Goal: Task Accomplishment & Management: Manage account settings

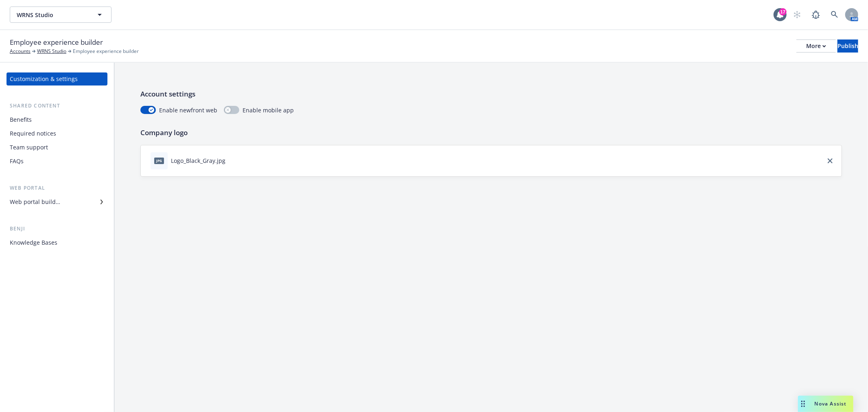
click at [41, 206] on div "Web portal builder" at bounding box center [35, 201] width 50 height 13
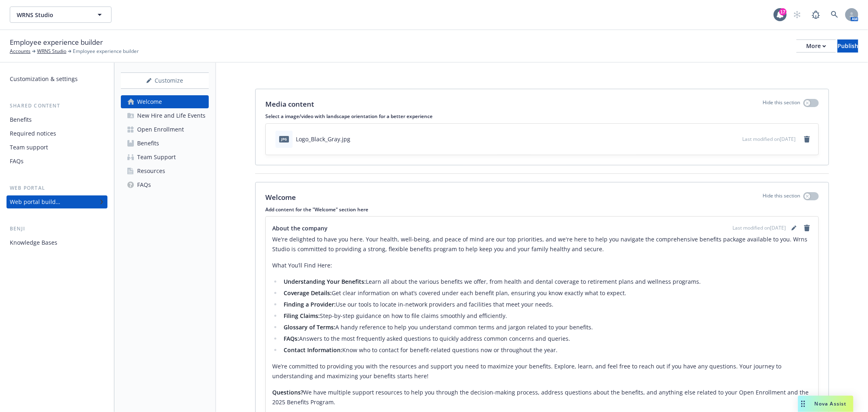
click at [180, 127] on div "Open Enrollment" at bounding box center [160, 129] width 47 height 13
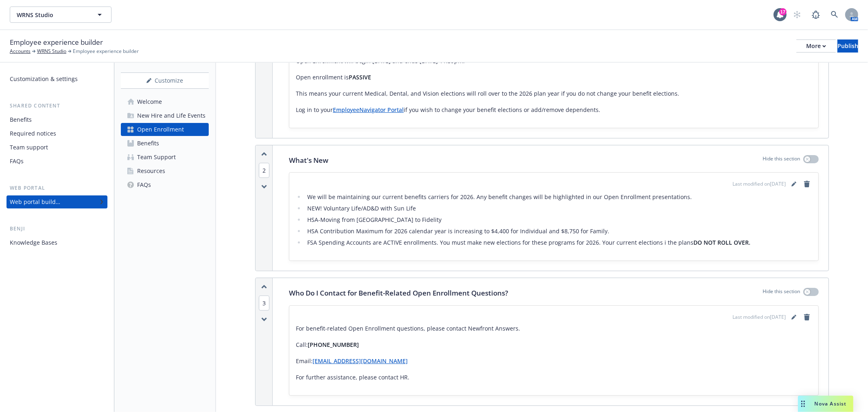
scroll to position [226, 0]
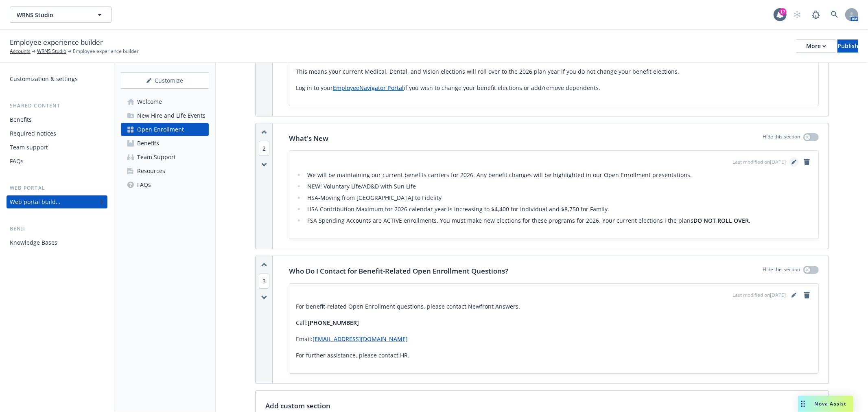
click at [792, 160] on icon "editPencil" at bounding box center [794, 162] width 5 height 5
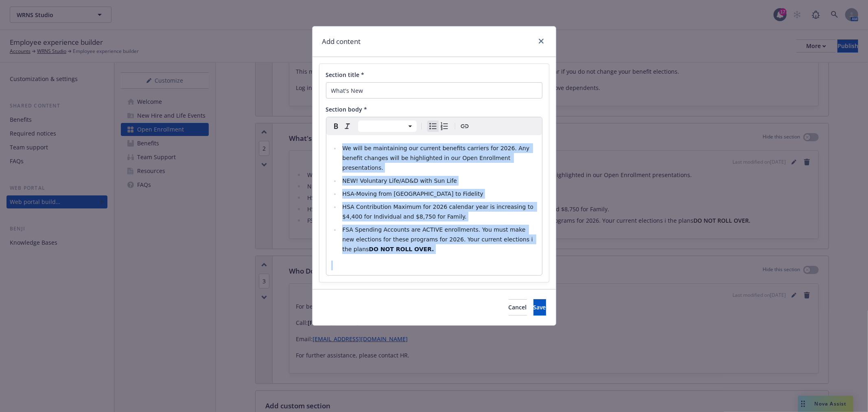
drag, startPoint x: 341, startPoint y: 148, endPoint x: 485, endPoint y: 257, distance: 181.1
click at [485, 257] on div "We will be maintaining our current benefits carriers for 2026. Any benefit chan…" at bounding box center [435, 205] width 216 height 140
click at [441, 250] on div "We will be maintaining our current benefits carriers for 2026. Any benefit chan…" at bounding box center [435, 205] width 216 height 140
select select "paragraph"
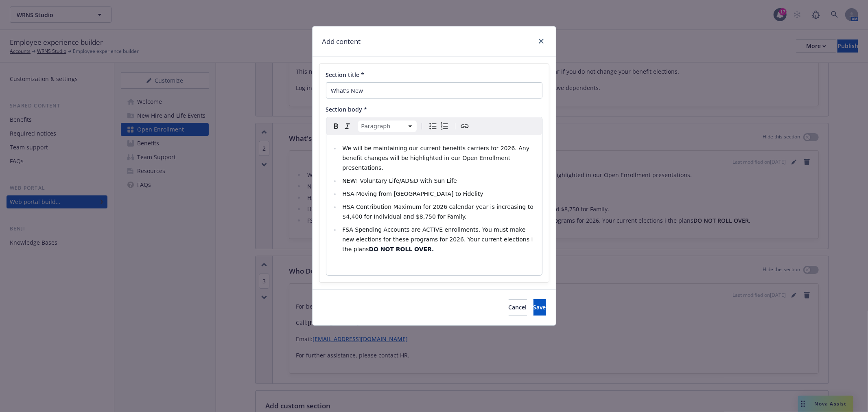
select select
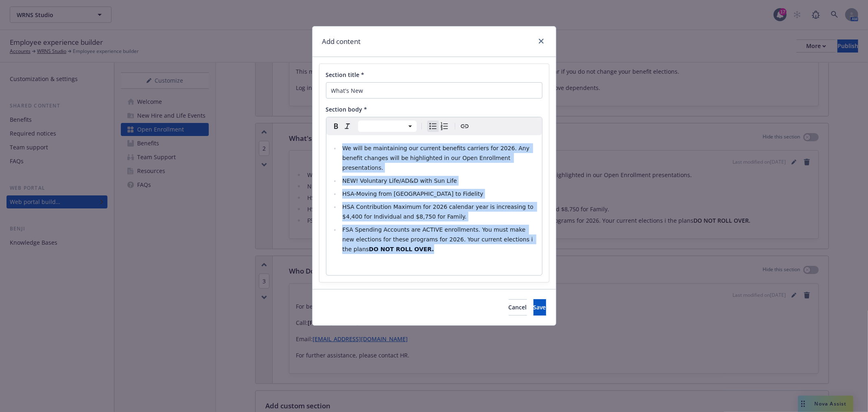
drag, startPoint x: 398, startPoint y: 243, endPoint x: 333, endPoint y: 148, distance: 115.1
click at [333, 148] on ul "We will be maintaining our current benefits carriers for 2026. Any benefit chan…" at bounding box center [434, 198] width 206 height 111
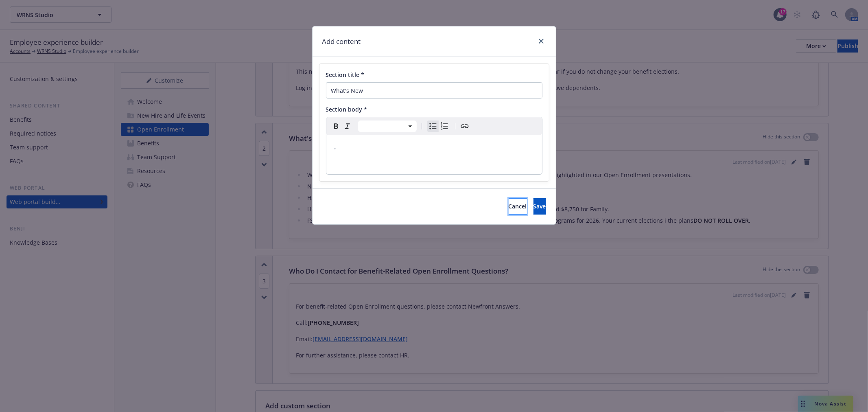
click at [509, 204] on span "Cancel" at bounding box center [518, 206] width 18 height 8
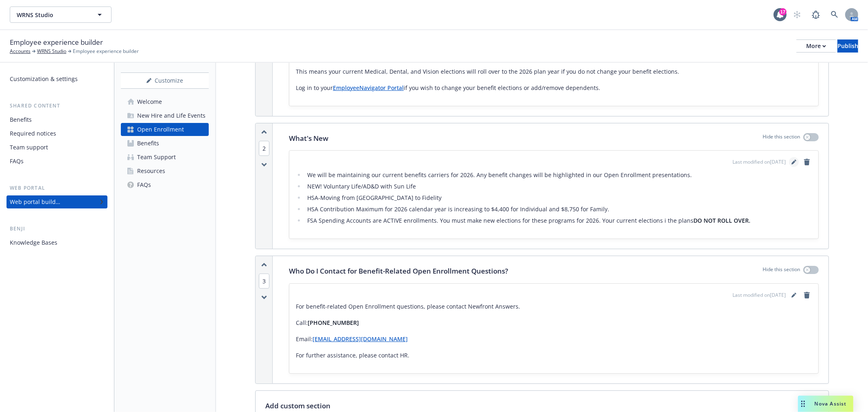
click at [792, 160] on icon "editPencil" at bounding box center [794, 162] width 5 height 5
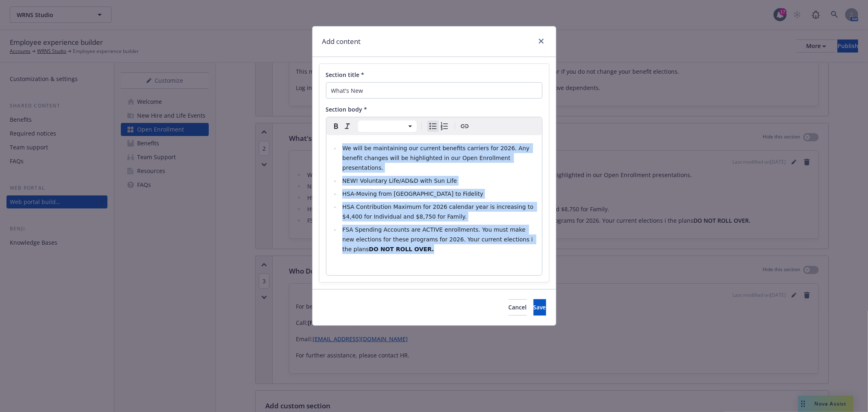
drag, startPoint x: 398, startPoint y: 241, endPoint x: 340, endPoint y: 142, distance: 115.1
click at [340, 142] on div "We will be maintaining our current benefits carriers for 2026. Any benefit chan…" at bounding box center [435, 205] width 216 height 140
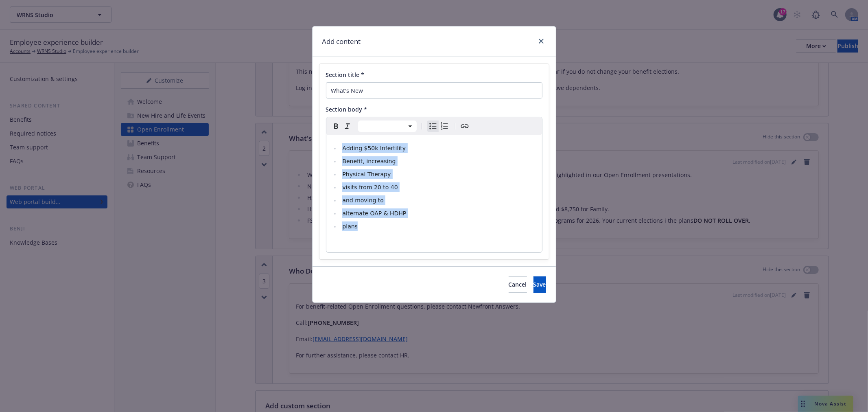
drag, startPoint x: 377, startPoint y: 225, endPoint x: 343, endPoint y: 143, distance: 88.5
click at [343, 143] on ul "Adding $50k Infertility Benefit, increasing Physical Therapy visits from 20 to …" at bounding box center [434, 187] width 206 height 88
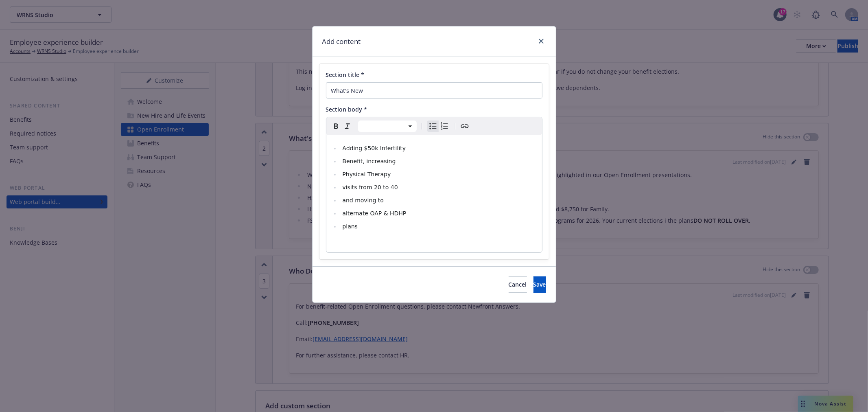
click at [336, 227] on ul "Adding $50k Infertility Benefit, increasing Physical Therapy visits from 20 to …" at bounding box center [434, 187] width 206 height 88
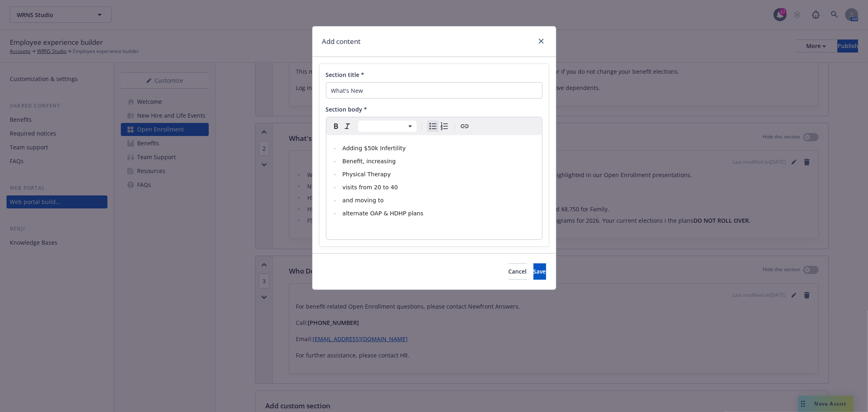
click at [340, 214] on ul "Adding $50k Infertility Benefit, increasing Physical Therapy visits from 20 to …" at bounding box center [434, 180] width 206 height 75
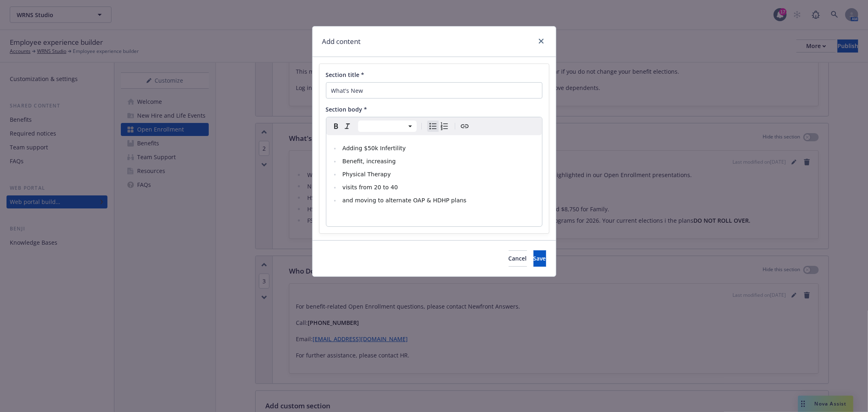
click at [338, 199] on ul "Adding $50k Infertility Benefit, increasing Physical Therapy visits from 20 to …" at bounding box center [434, 174] width 206 height 62
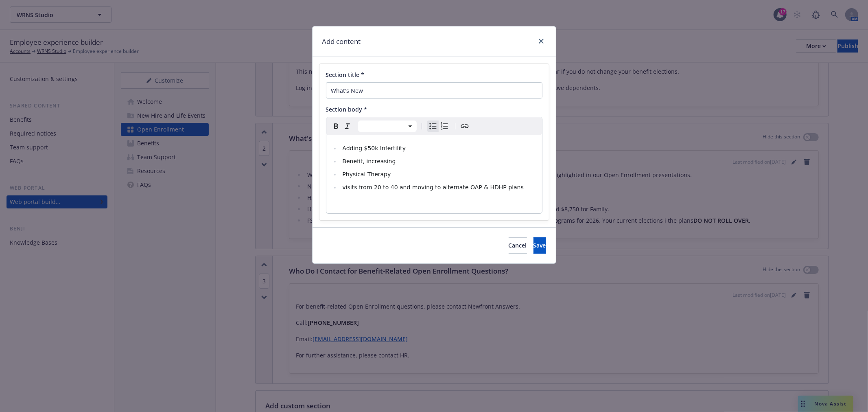
click at [340, 190] on ul "Adding $50k Infertility Benefit, increasing Physical Therapy visits from 20 to …" at bounding box center [434, 167] width 206 height 49
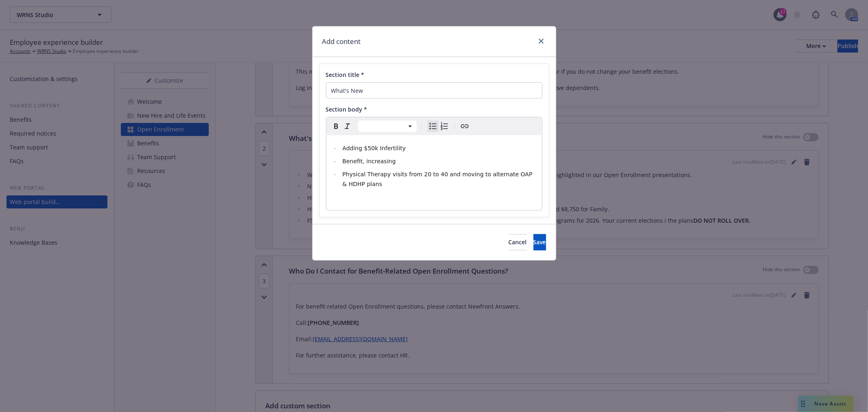
click at [340, 174] on ul "Adding $50k Infertility Benefit, increasing Physical Therapy visits from 20 to …" at bounding box center [434, 166] width 206 height 46
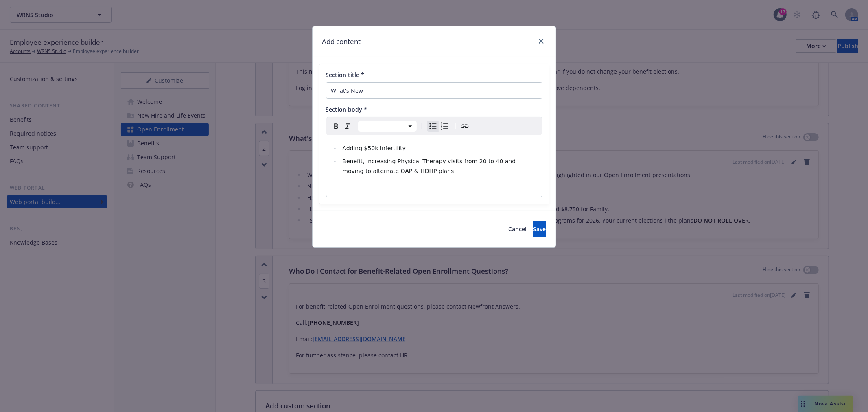
click at [339, 161] on ul "Adding $50k Infertility Benefit, increasing Physical Therapy visits from 20 to …" at bounding box center [434, 159] width 206 height 33
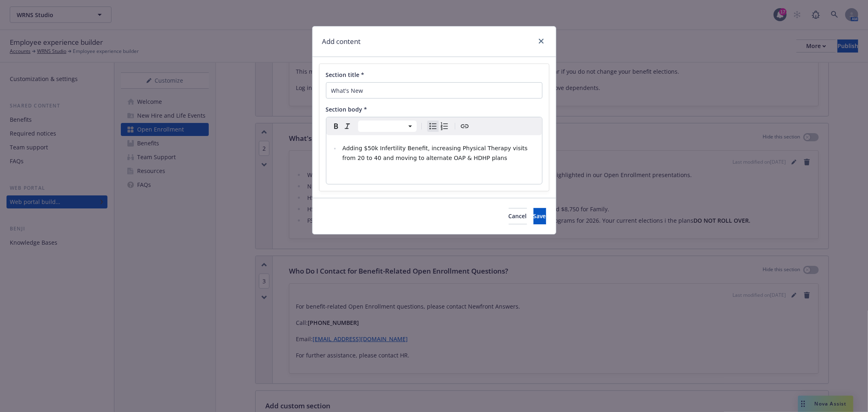
click at [340, 147] on li "Adding $50k Infertility Benefit, increasing Physical Therapy visits from 20 to …" at bounding box center [438, 153] width 197 height 20
select select "paragraph"
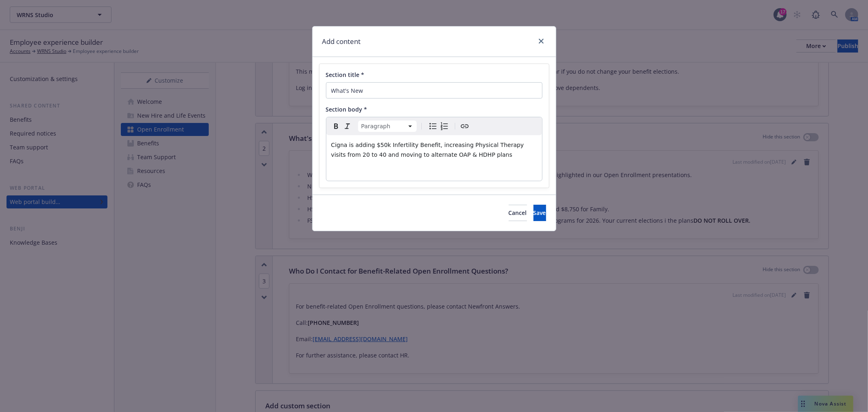
drag, startPoint x: 430, startPoint y: 144, endPoint x: 430, endPoint y: 152, distance: 8.2
click at [430, 144] on span "Cigna is adding $50k Infertility Benefit, increasing Physical Therapy visits fr…" at bounding box center [428, 150] width 195 height 16
drag, startPoint x: 345, startPoint y: 156, endPoint x: 348, endPoint y: 163, distance: 7.3
click at [345, 156] on span "Cigna is adding $50k Infertility Benefit, increasing Physical Therapy visits fr…" at bounding box center [428, 150] width 195 height 16
click at [331, 143] on span "Cigna is adding $50k [MEDICAL_DATA] Benefit, increasing Physical Therapy visits…" at bounding box center [428, 150] width 195 height 16
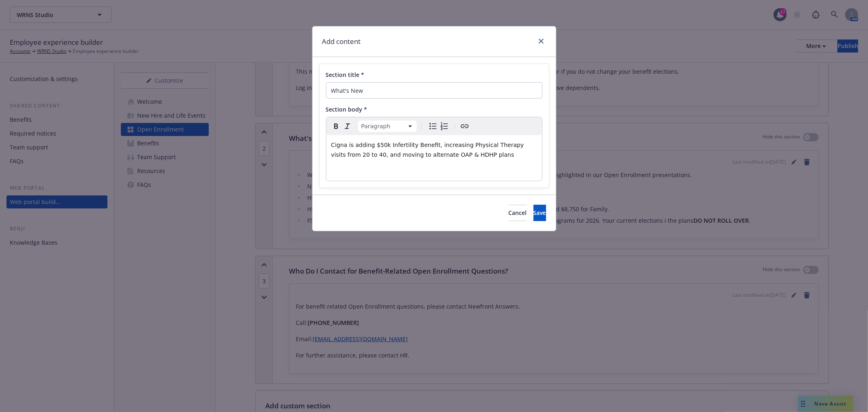
click at [432, 126] on icon "Bulleted list" at bounding box center [433, 126] width 10 height 10
select select
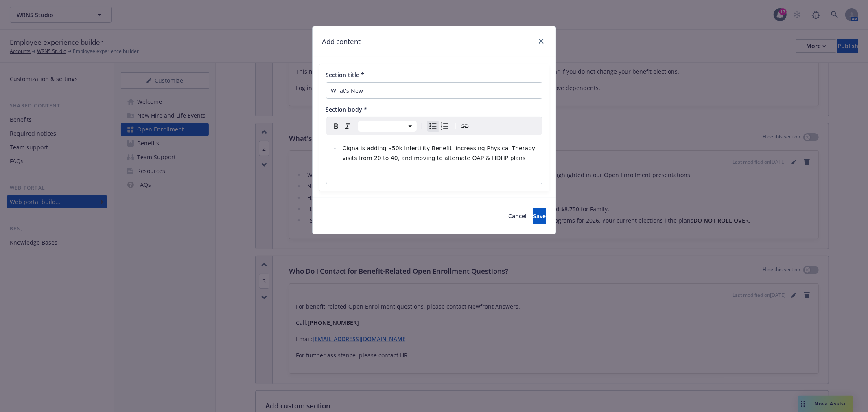
click at [486, 161] on li "Cigna is adding $50k [MEDICAL_DATA] Benefit, increasing Physical Therapy visits…" at bounding box center [438, 153] width 197 height 20
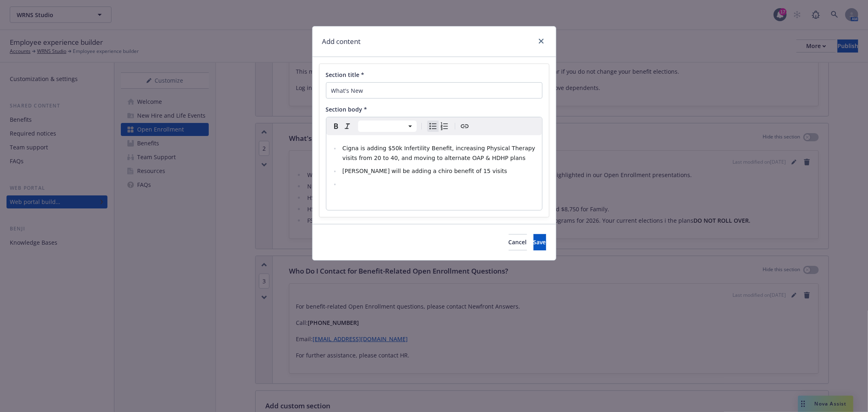
drag, startPoint x: 439, startPoint y: 37, endPoint x: 511, endPoint y: 35, distance: 72.1
click at [511, 35] on div "Add content" at bounding box center [434, 41] width 243 height 31
click at [346, 184] on li "editable markdown" at bounding box center [438, 184] width 197 height 10
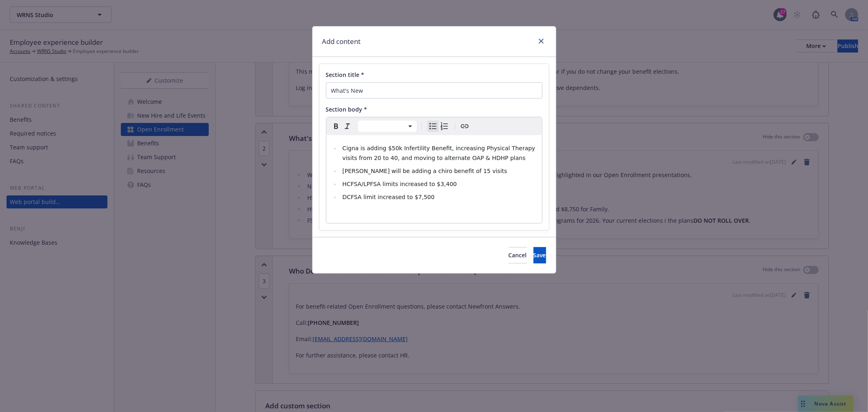
click at [466, 169] on li "[PERSON_NAME] will be adding a chiro benefit of 15 visits" at bounding box center [438, 171] width 197 height 10
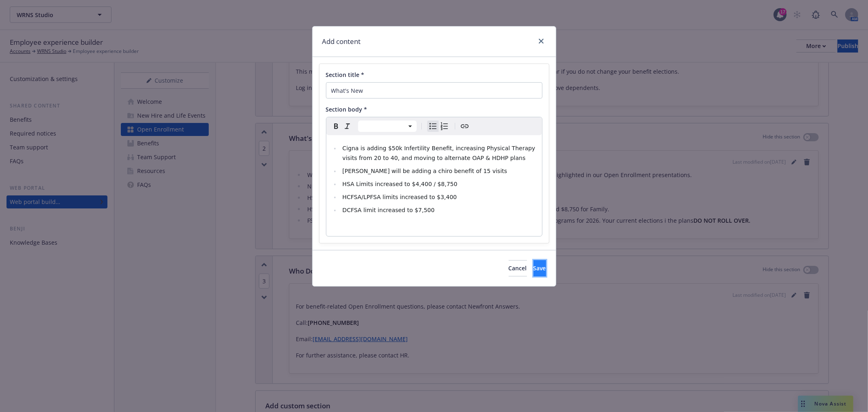
click at [534, 267] on span "Save" at bounding box center [540, 268] width 13 height 8
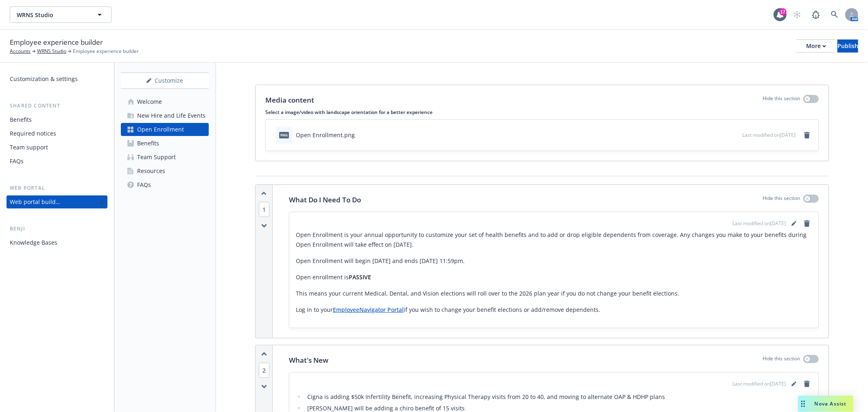
scroll to position [0, 0]
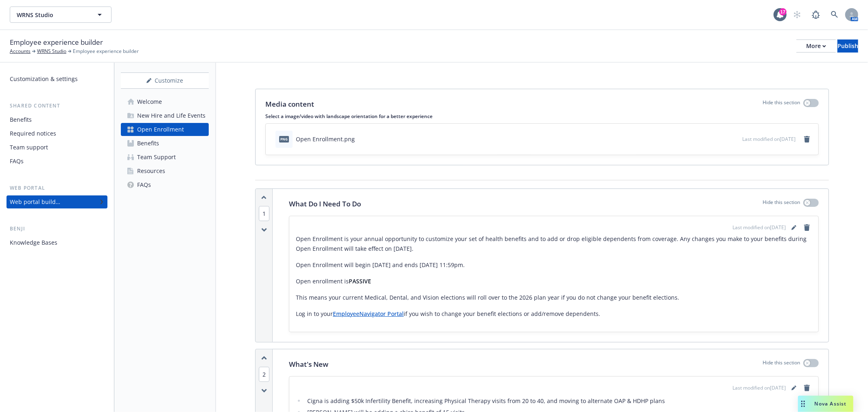
click at [152, 142] on div "Benefits" at bounding box center [148, 143] width 22 height 13
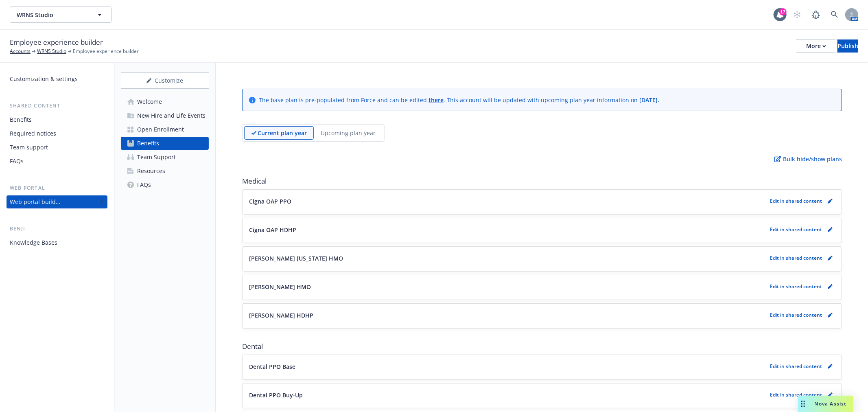
click at [348, 134] on p "Upcoming plan year" at bounding box center [348, 133] width 55 height 9
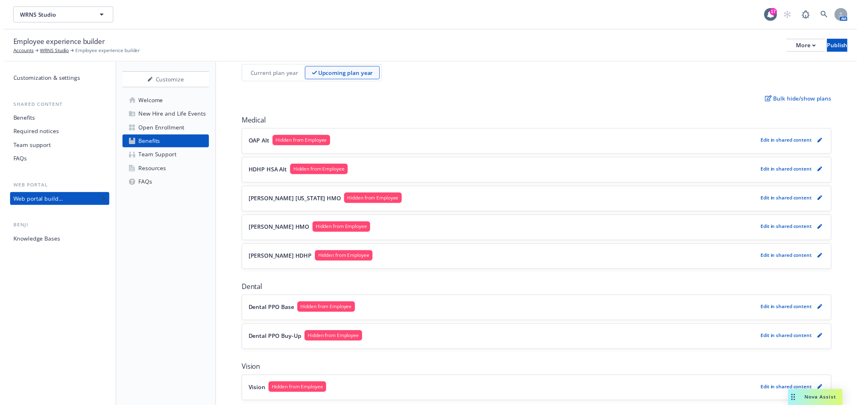
scroll to position [45, 0]
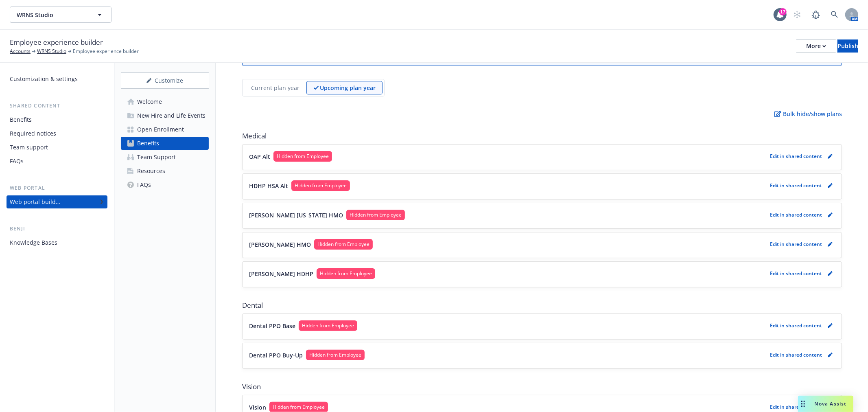
click at [365, 157] on button "OAP Alt Hidden from Employee" at bounding box center [508, 156] width 518 height 11
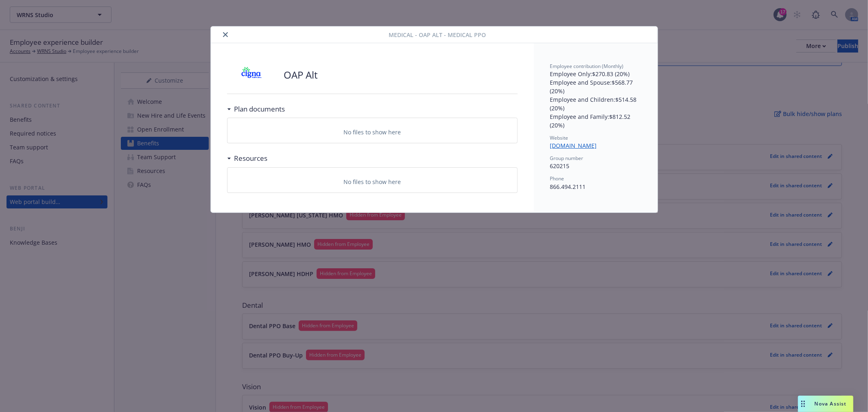
click at [225, 109] on div "OAP Alt Plan documents No files to show here Resources No files to show here" at bounding box center [372, 127] width 323 height 169
click at [229, 109] on icon at bounding box center [228, 109] width 3 height 2
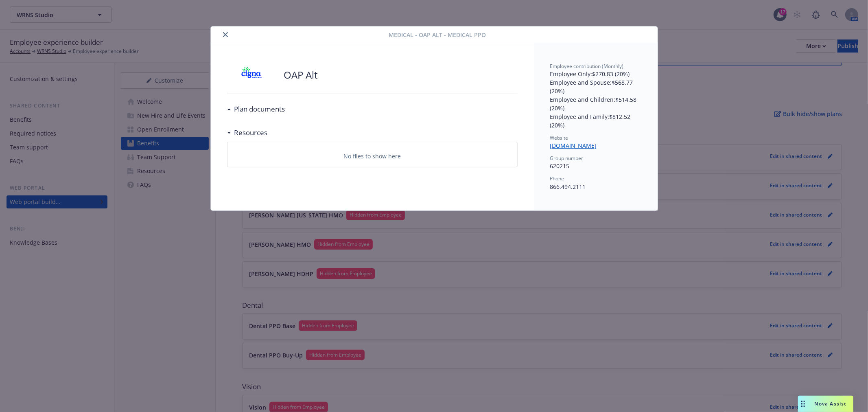
click at [229, 109] on icon at bounding box center [228, 109] width 3 height 2
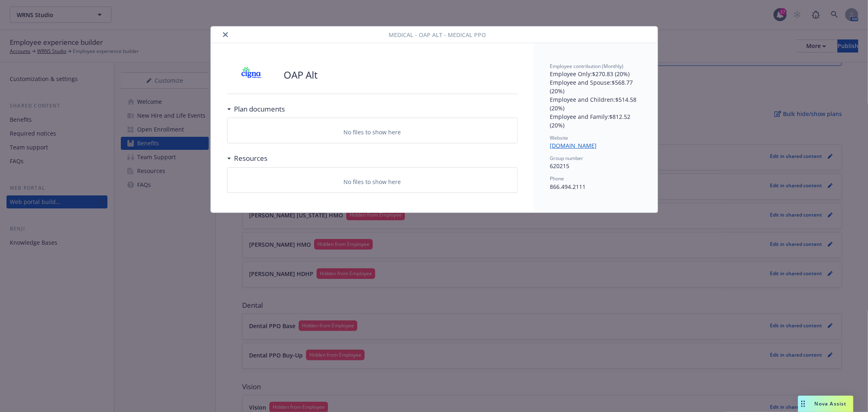
click at [286, 136] on div "No files to show here" at bounding box center [372, 132] width 277 height 9
click at [226, 35] on icon "close" at bounding box center [225, 34] width 5 height 5
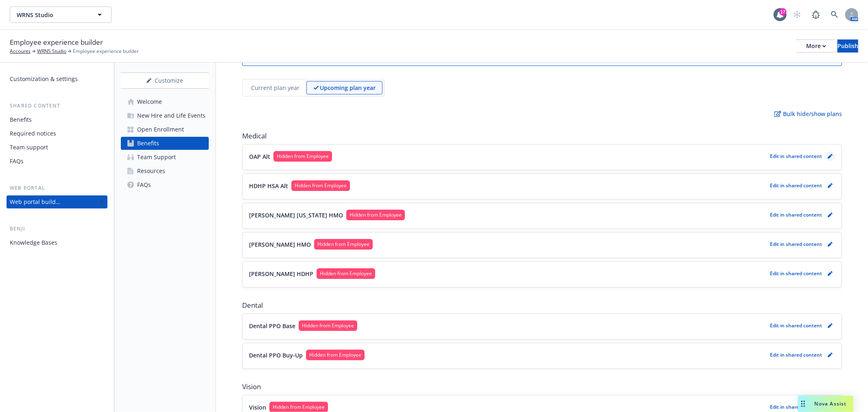
click at [828, 156] on icon "pencil" at bounding box center [830, 157] width 4 height 4
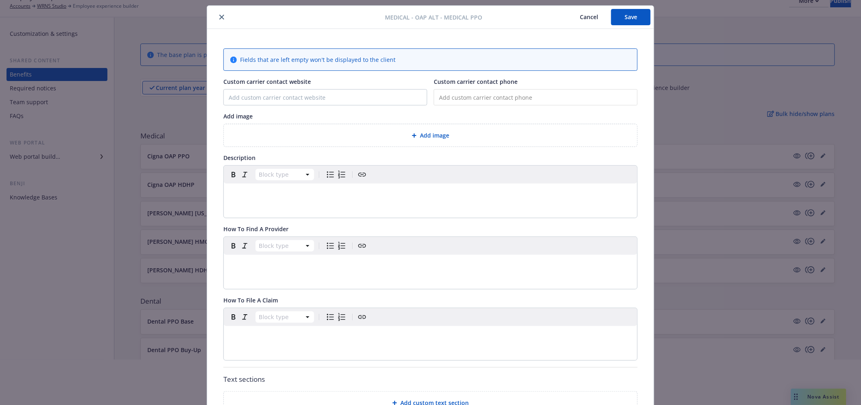
scroll to position [5, 0]
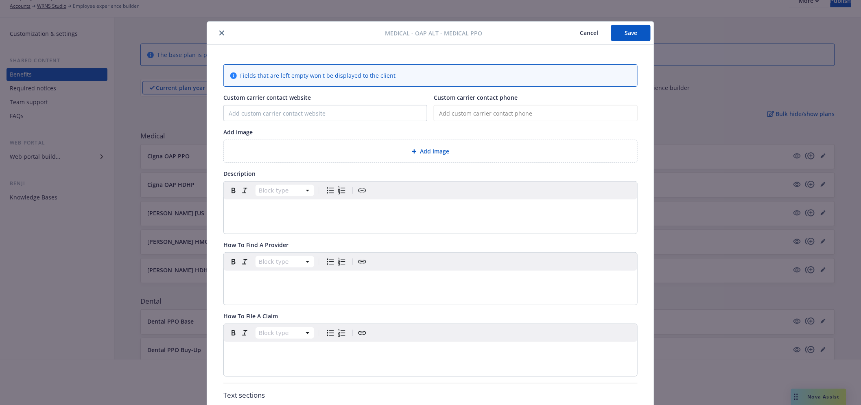
click at [220, 31] on icon "close" at bounding box center [221, 33] width 5 height 5
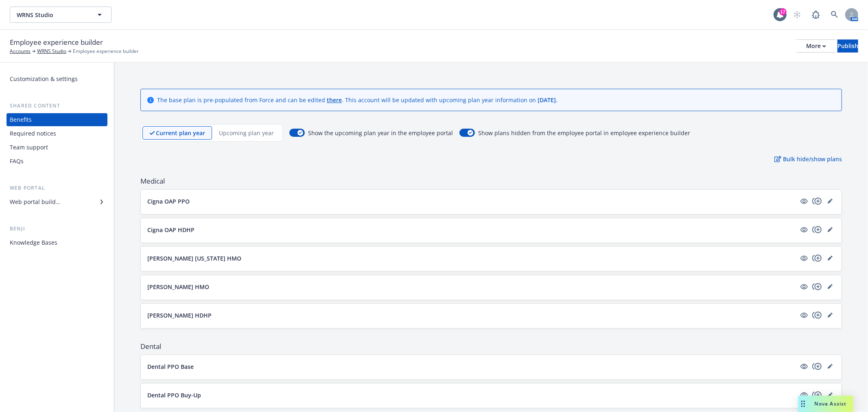
click at [252, 159] on div "Bulk hide/show plans" at bounding box center [491, 159] width 702 height 9
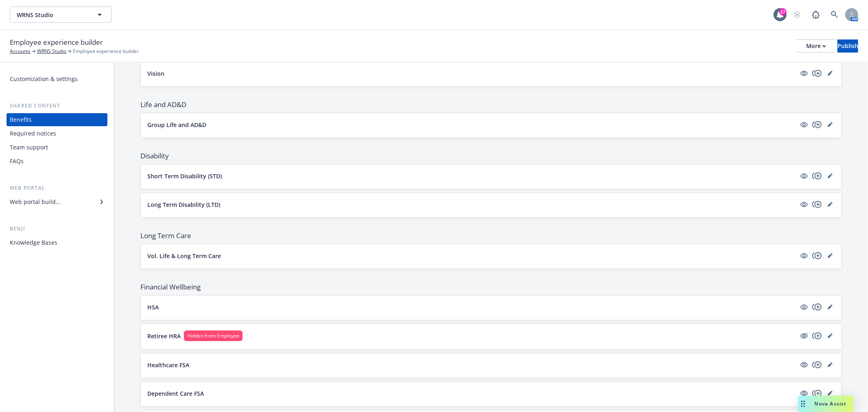
scroll to position [362, 0]
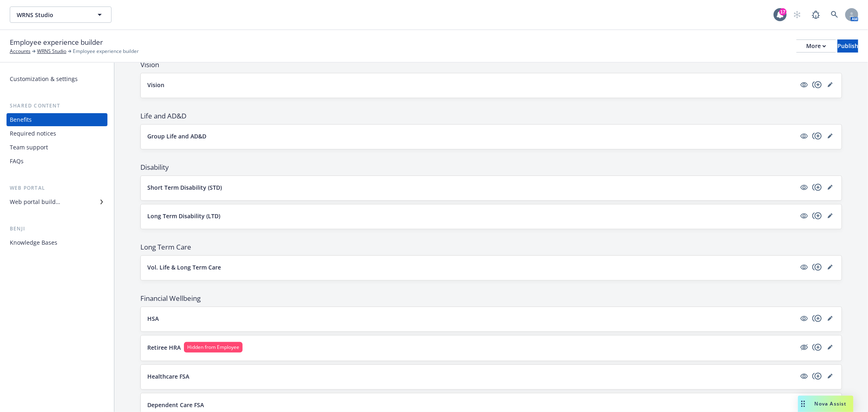
click at [266, 144] on div "Group Life and AD&D" at bounding box center [491, 137] width 701 height 24
click at [224, 137] on button "Group Life and AD&D" at bounding box center [471, 136] width 649 height 9
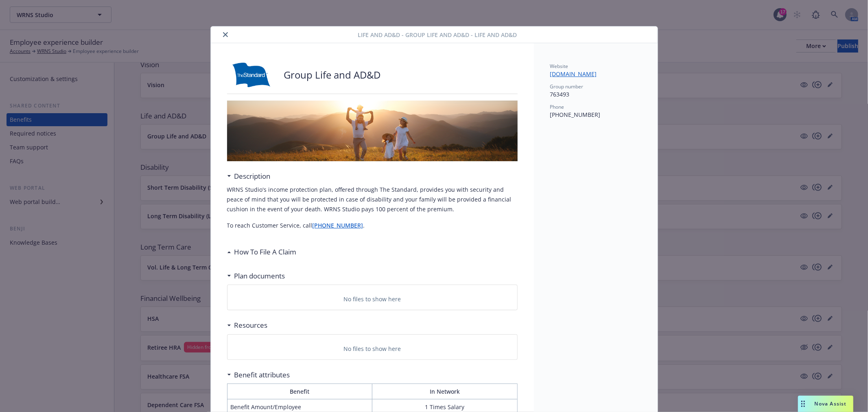
scroll to position [24, 0]
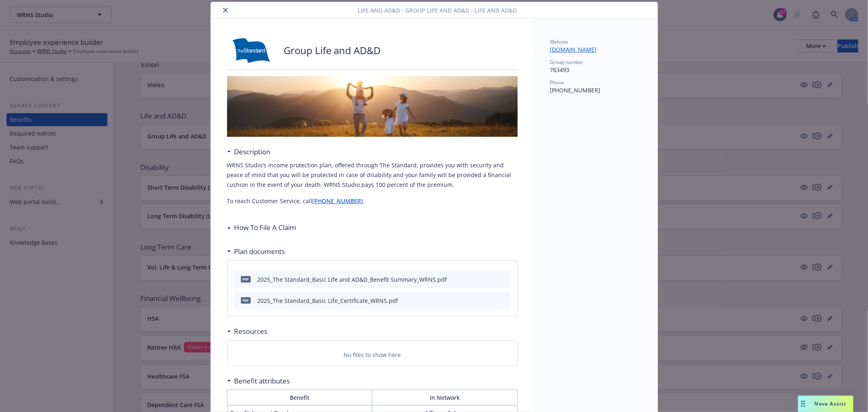
click at [223, 9] on icon "close" at bounding box center [225, 10] width 5 height 5
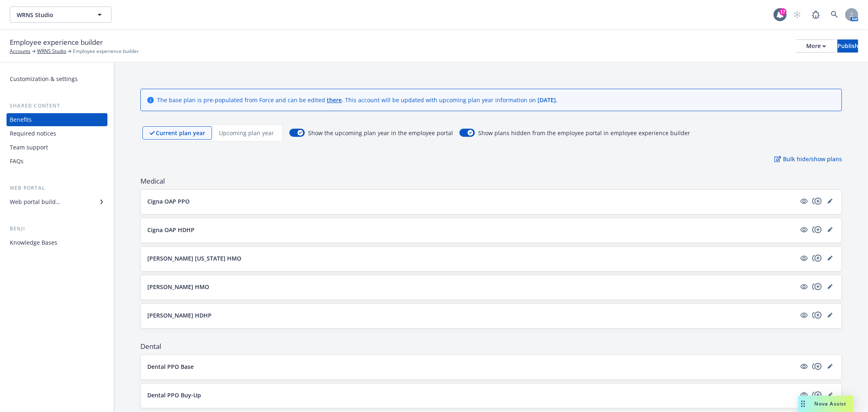
click at [234, 131] on p "Upcoming plan year" at bounding box center [246, 133] width 55 height 9
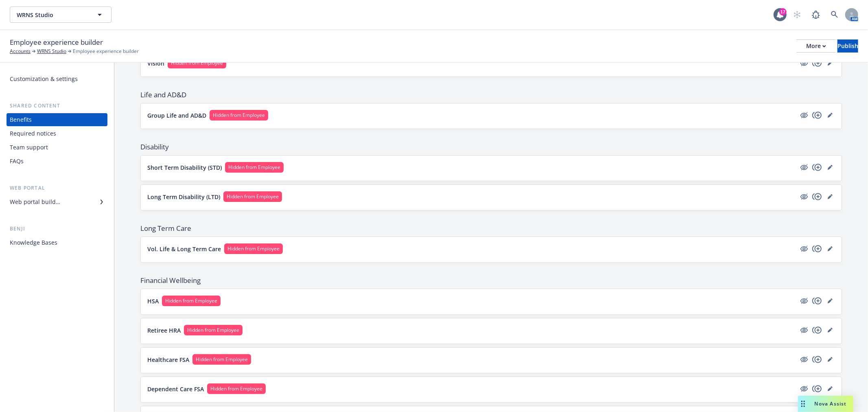
scroll to position [465, 0]
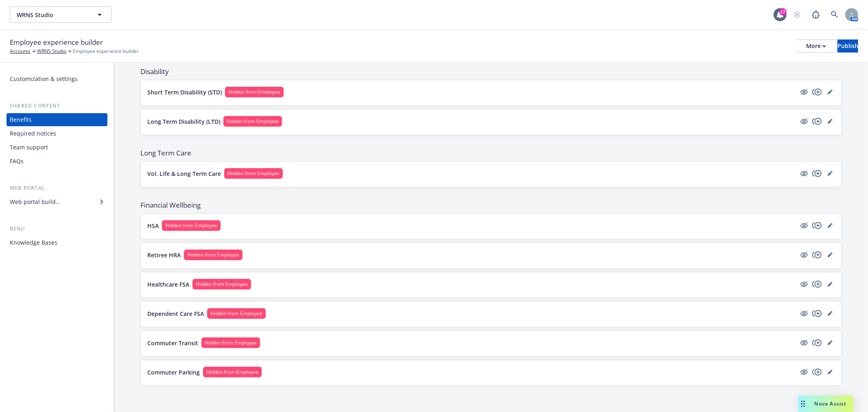
click at [340, 175] on button "Vol. Life & Long Term Care Hidden from Employee" at bounding box center [471, 173] width 649 height 11
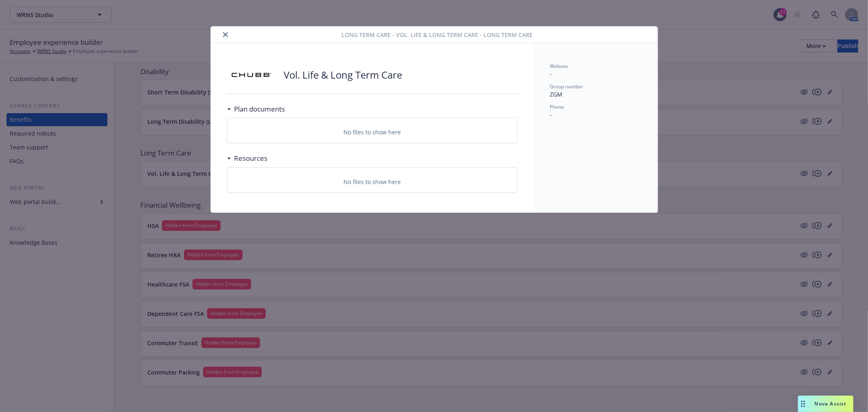
click at [227, 107] on div "Vol. Life & Long Term Care Plan documents No files to show here Resources No fi…" at bounding box center [372, 127] width 323 height 169
click at [223, 36] on icon "close" at bounding box center [225, 34] width 5 height 5
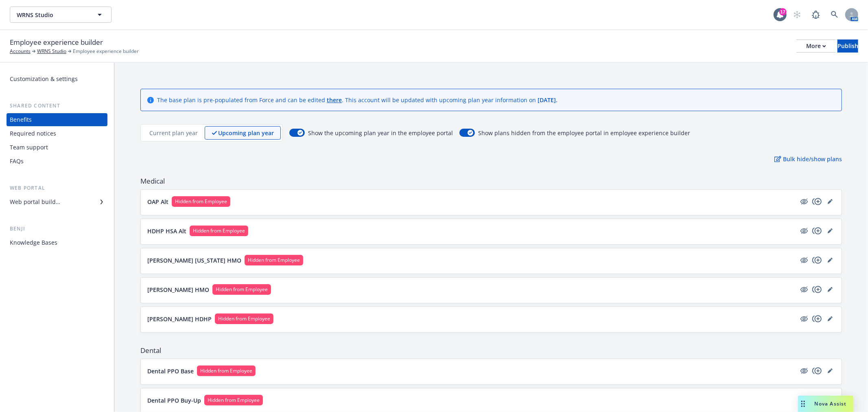
click at [823, 46] on icon "button" at bounding box center [825, 46] width 4 height 3
click at [188, 201] on span "Hidden from Employee" at bounding box center [201, 201] width 52 height 7
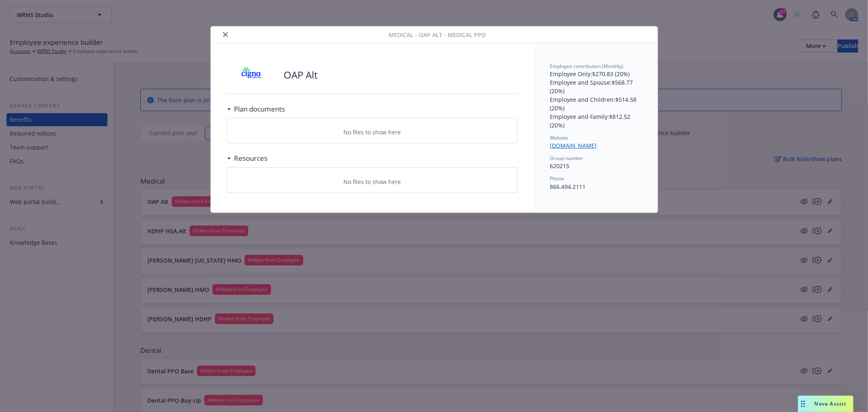
click at [223, 34] on icon "close" at bounding box center [225, 34] width 5 height 5
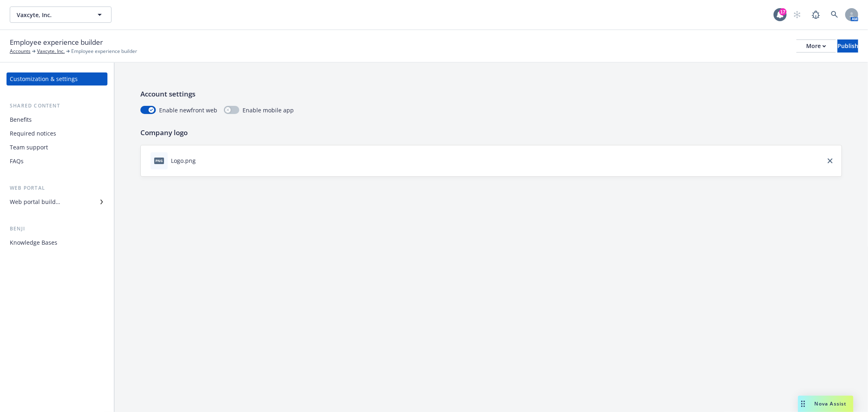
click at [39, 198] on div "Web portal builder" at bounding box center [35, 201] width 50 height 13
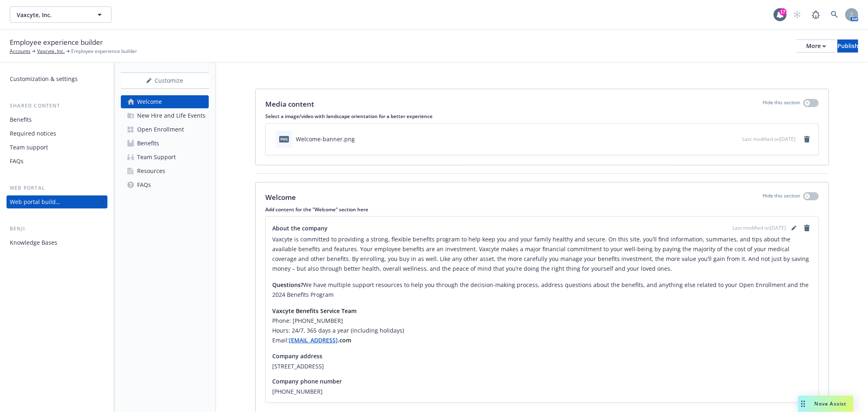
click at [160, 124] on div "Open Enrollment" at bounding box center [160, 129] width 47 height 13
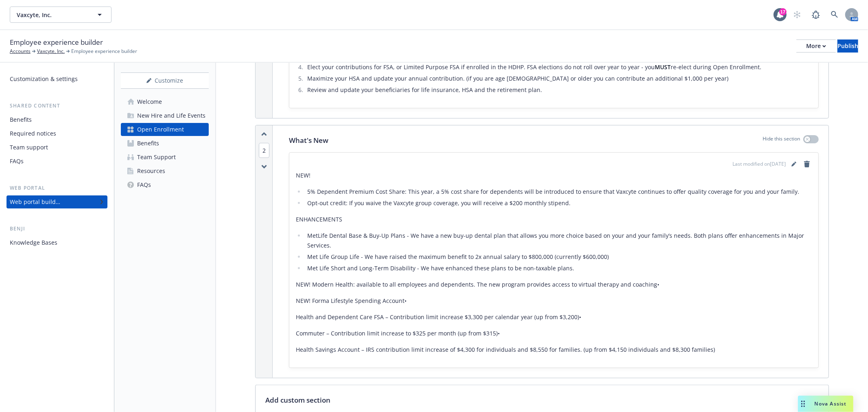
scroll to position [362, 0]
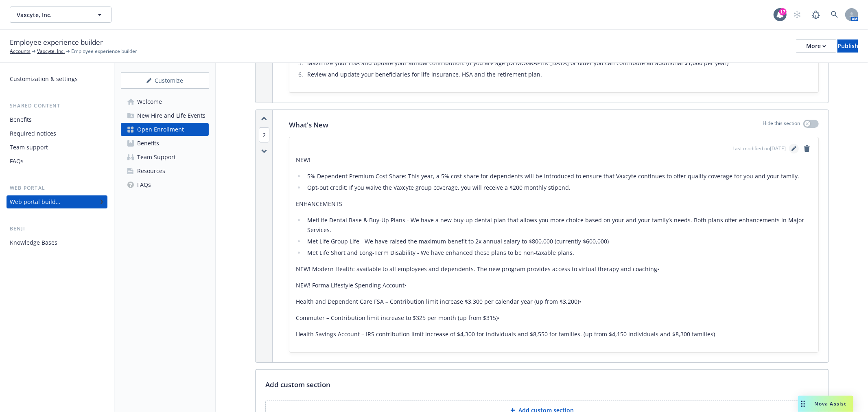
click at [789, 145] on link "editPencil" at bounding box center [794, 149] width 10 height 10
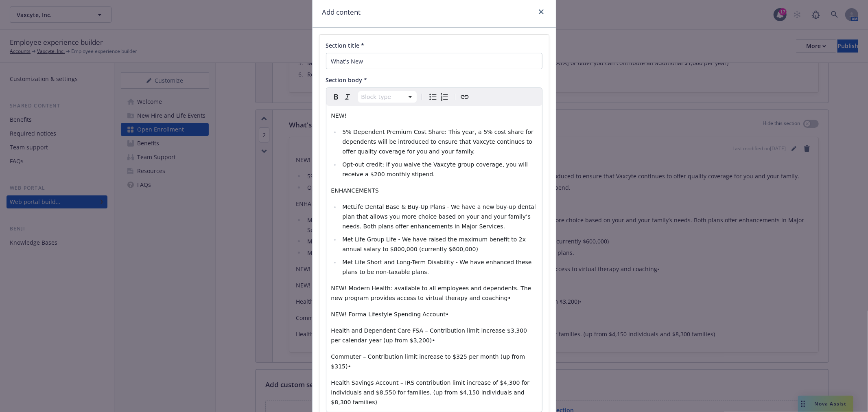
scroll to position [86, 0]
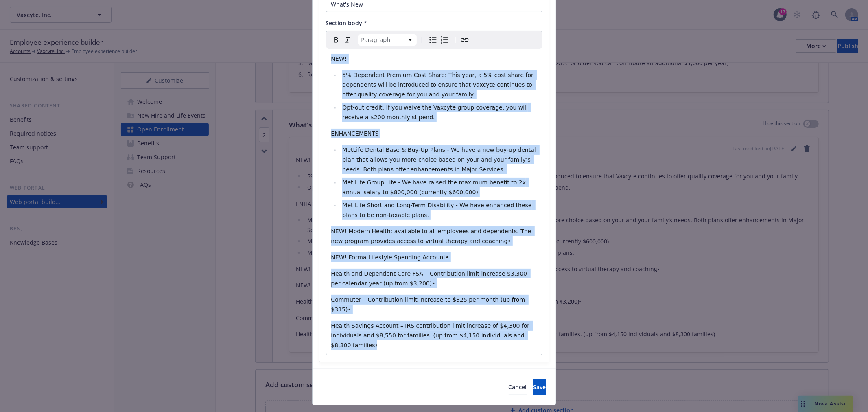
drag, startPoint x: 514, startPoint y: 326, endPoint x: 320, endPoint y: 47, distance: 340.4
click at [320, 47] on div "Section title * What's New Section body * Paragraph Paragraph Heading 1 Heading…" at bounding box center [435, 170] width 230 height 384
select select
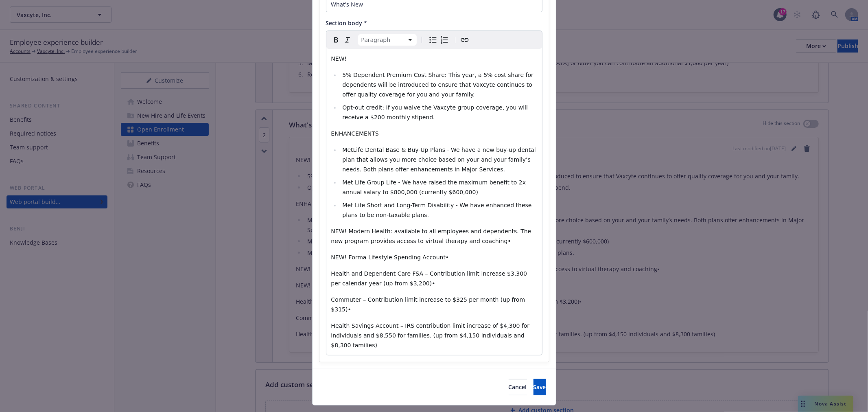
scroll to position [0, 0]
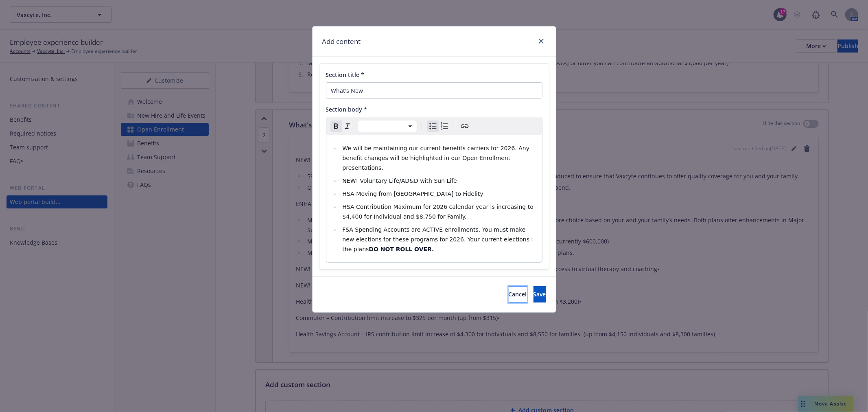
click at [509, 290] on span "Cancel" at bounding box center [518, 294] width 18 height 8
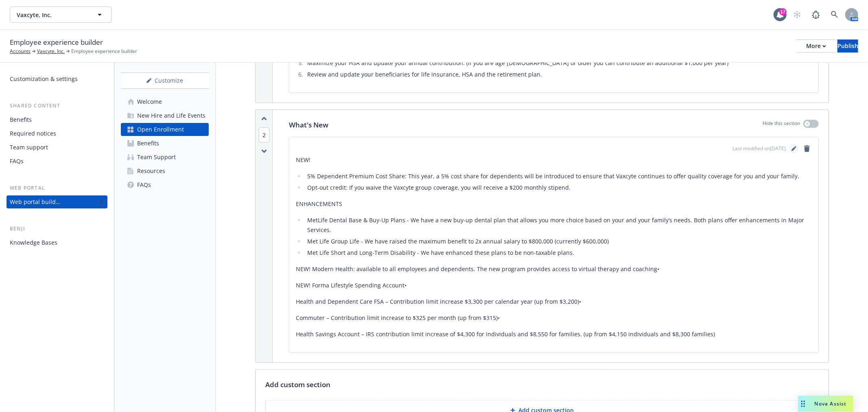
click at [792, 148] on icon "editPencil" at bounding box center [794, 149] width 4 height 4
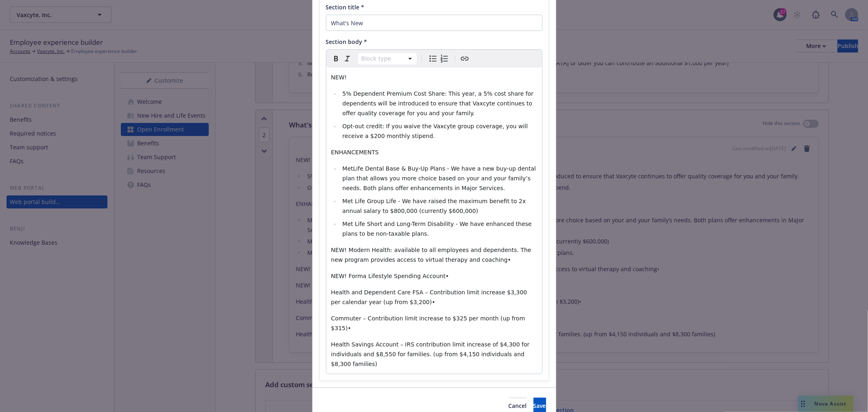
scroll to position [86, 0]
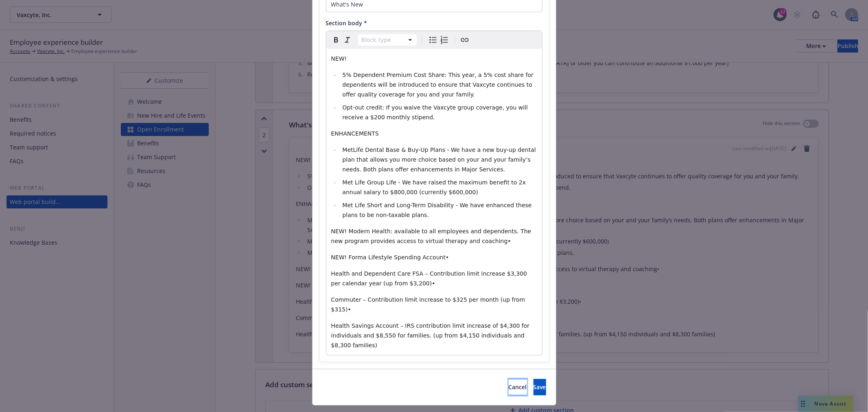
click at [509, 383] on span "Cancel" at bounding box center [518, 387] width 18 height 8
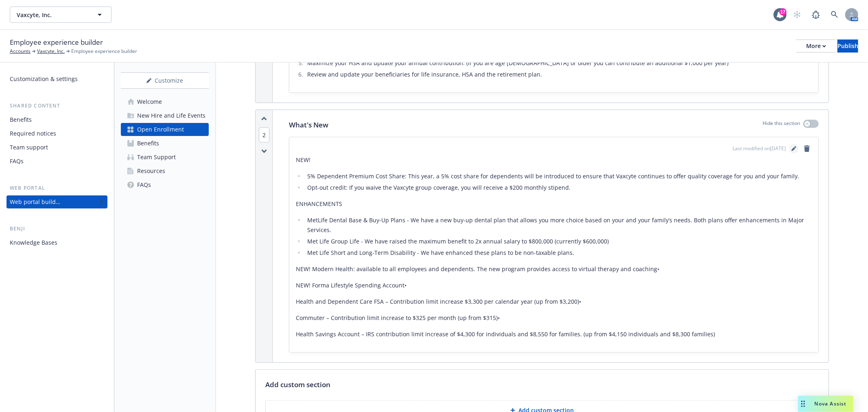
click at [792, 146] on icon "editPencil" at bounding box center [794, 148] width 5 height 5
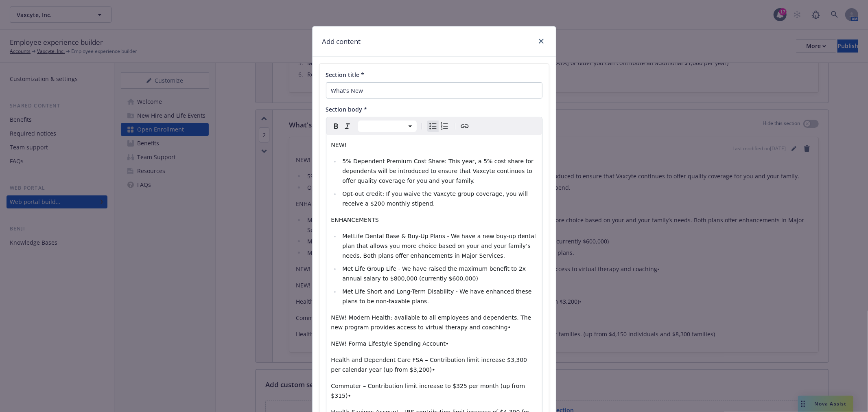
select select
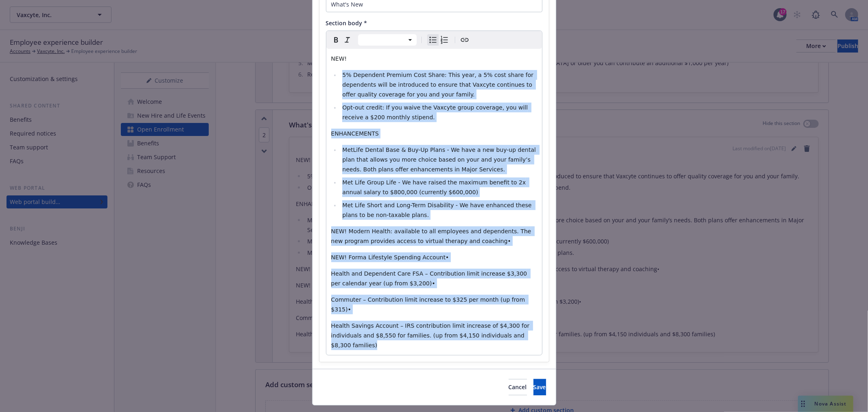
drag, startPoint x: 336, startPoint y: 162, endPoint x: 515, endPoint y: 329, distance: 244.6
click at [515, 329] on div "NEW! 5% Dependent Premium Cost Share: This year, a 5% cost share for dependents…" at bounding box center [435, 202] width 216 height 306
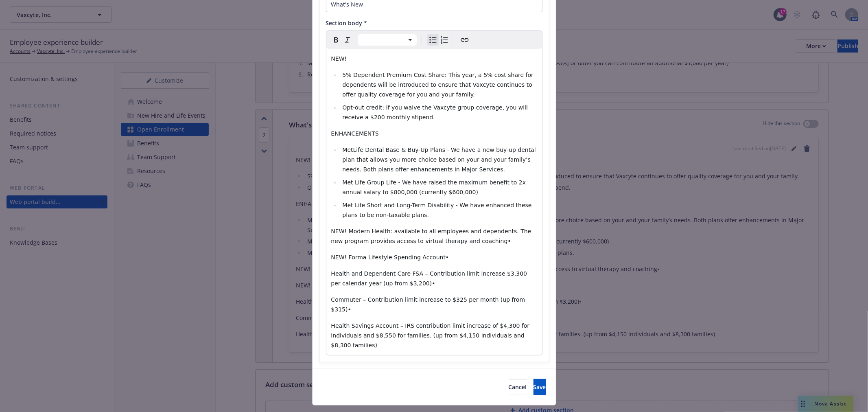
scroll to position [0, 0]
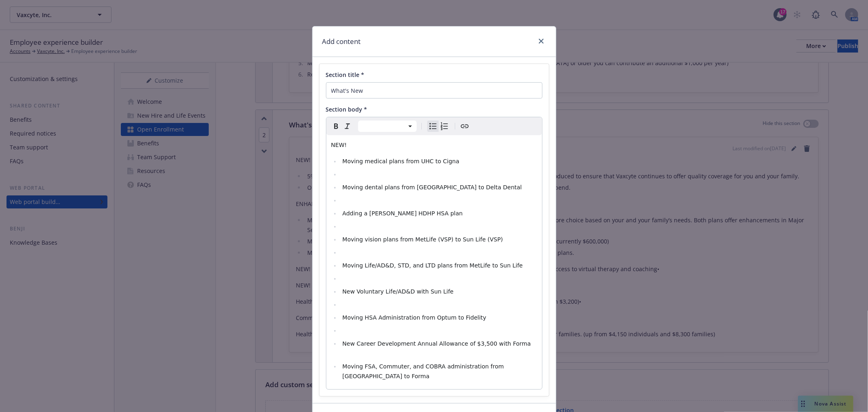
click at [340, 175] on li "​" at bounding box center [438, 174] width 197 height 10
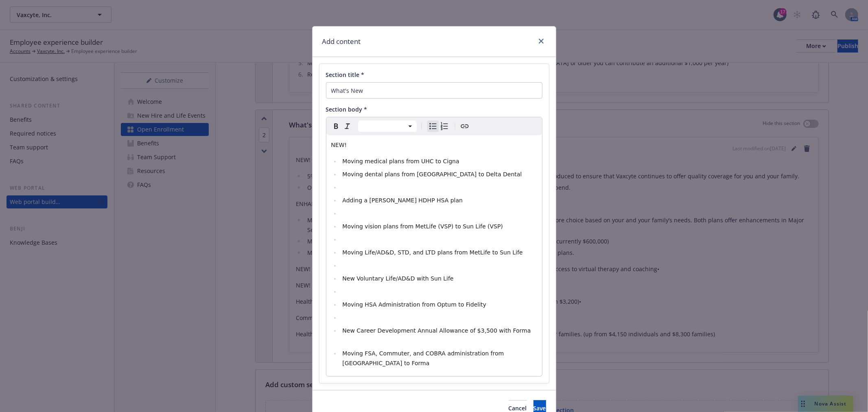
click at [340, 188] on li "​" at bounding box center [438, 187] width 197 height 10
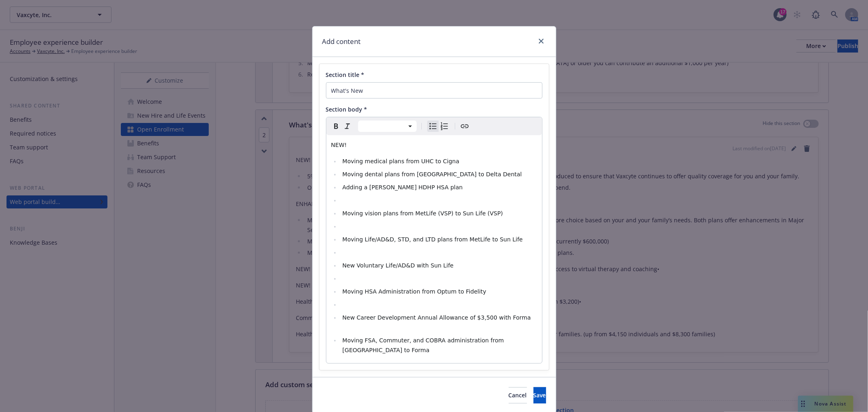
click at [340, 202] on li "​" at bounding box center [438, 200] width 197 height 10
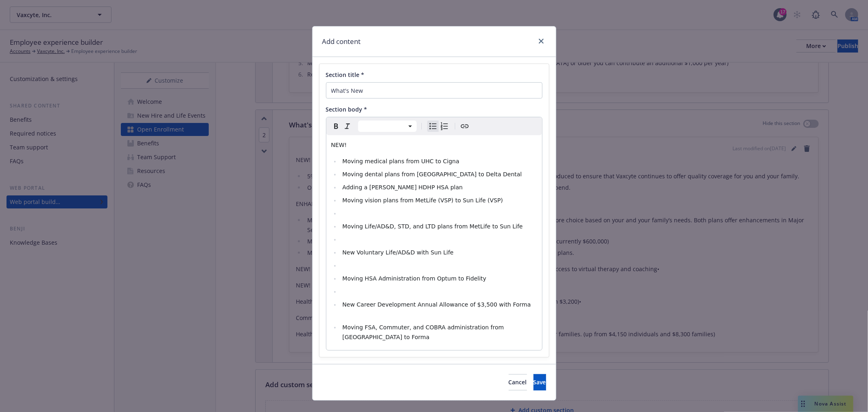
click at [335, 217] on ul "Moving medical plans from UHC to Cigna​ Moving dental plans from MetLife to Del…" at bounding box center [434, 249] width 206 height 186
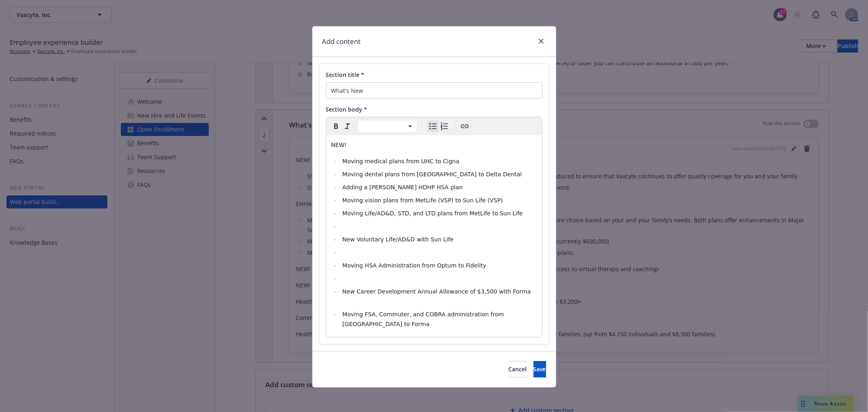
click at [344, 228] on li "​" at bounding box center [438, 226] width 197 height 10
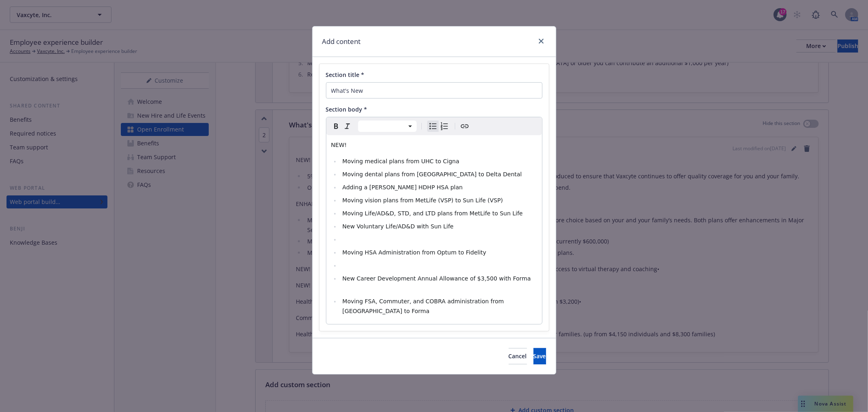
click at [342, 240] on li "​" at bounding box center [438, 240] width 197 height 10
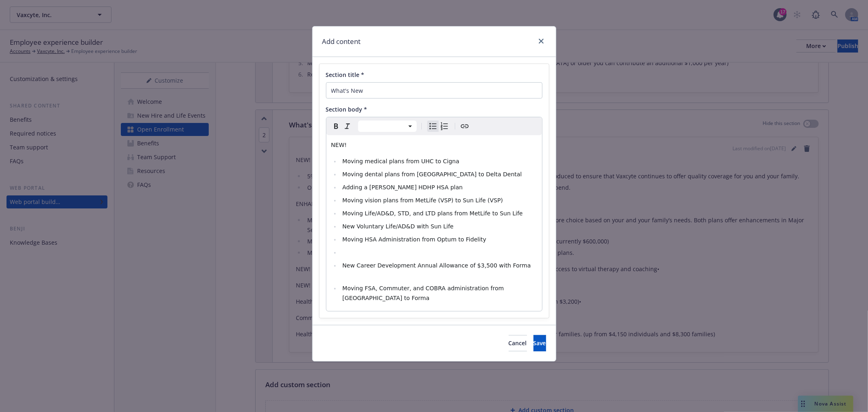
click at [340, 258] on ul "Moving medical plans from UHC to Cigna​ Moving dental plans from MetLife to Del…" at bounding box center [434, 229] width 206 height 147
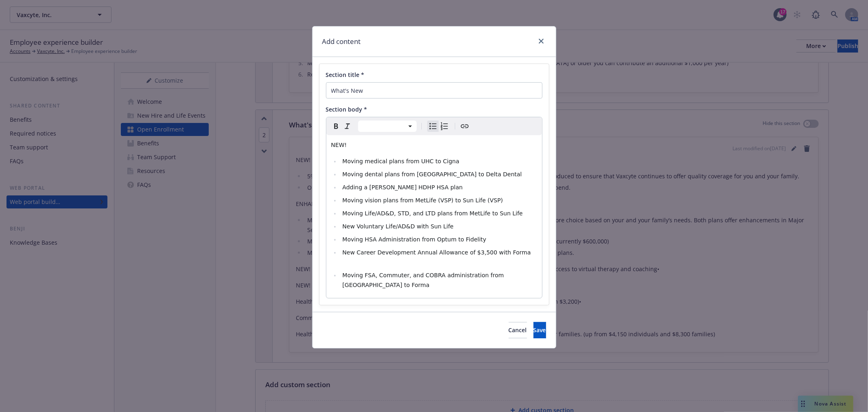
drag, startPoint x: 371, startPoint y: 254, endPoint x: 520, endPoint y: 256, distance: 149.4
click at [520, 256] on li "​New Career Development Annual Allowance of $3,500 with Forma​ ​" at bounding box center [438, 258] width 197 height 20
click at [339, 273] on ul "Moving medical plans from UHC to Cigna​ Moving dental plans from MetLife to Del…" at bounding box center [434, 223] width 206 height 134
click at [338, 263] on ul "Moving medical plans from UHC to Cigna​ Moving dental plans from MetLife to Del…" at bounding box center [434, 223] width 206 height 134
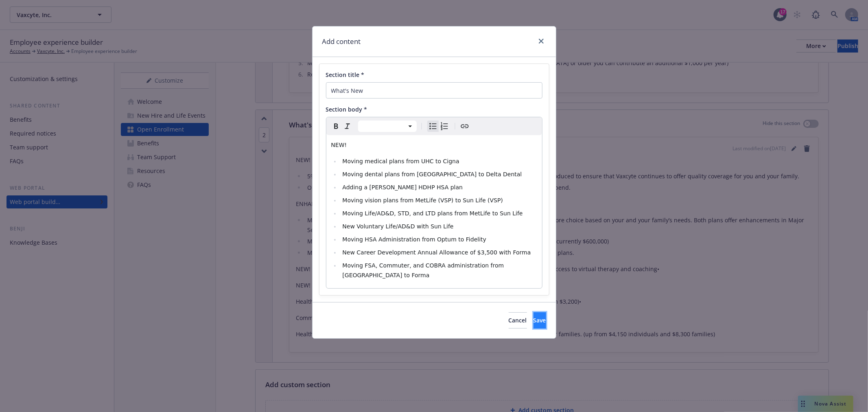
click at [534, 316] on span "Save" at bounding box center [540, 320] width 13 height 8
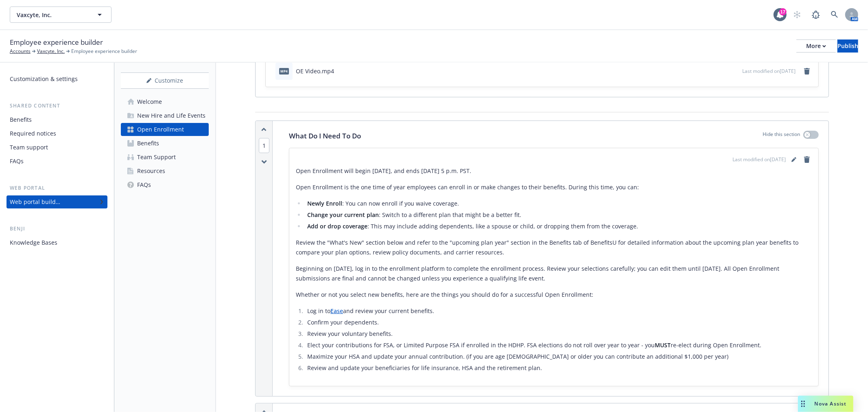
scroll to position [45, 0]
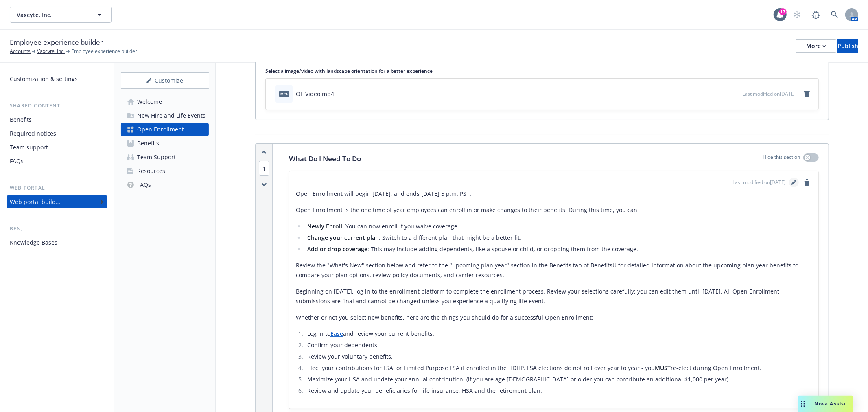
click at [792, 182] on icon "editPencil" at bounding box center [794, 182] width 5 height 5
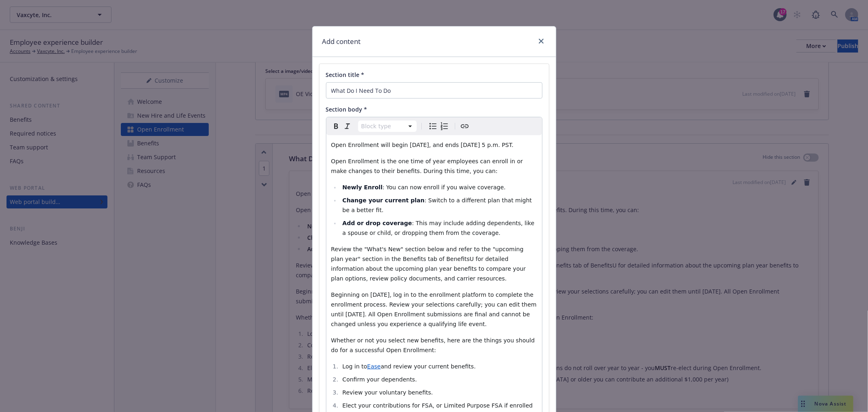
click at [430, 147] on span "Open Enrollment will begin November 6th, 2024, and ends November 20th, 2024, at…" at bounding box center [422, 145] width 182 height 7
drag, startPoint x: 398, startPoint y: 145, endPoint x: 448, endPoint y: 145, distance: 50.1
click at [448, 145] on span "Open Enrollment will begin November 6th, 2024, and ends November 20th, 2024, at…" at bounding box center [422, 145] width 182 height 7
click at [508, 145] on span "Open Enrollment will begin October 27th, 2025 and ends November 20th, 2024, at …" at bounding box center [421, 145] width 181 height 7
click at [360, 150] on p "Open Enrollment will begin October 27th, 2025 and ends November 7th, 2025, at 5…" at bounding box center [434, 145] width 206 height 10
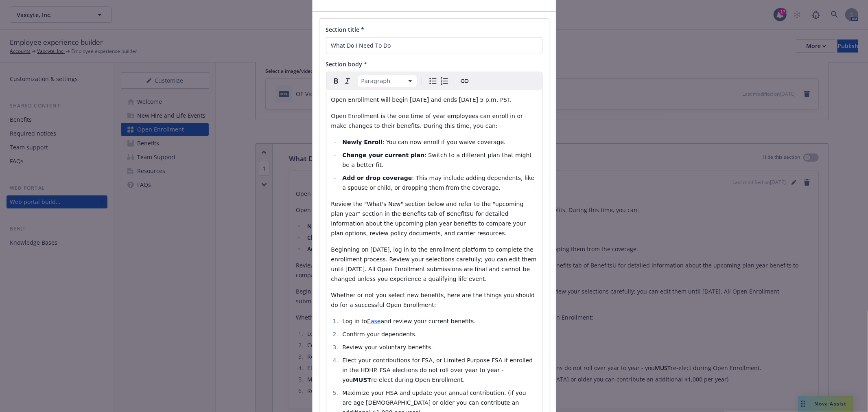
scroll to position [90, 0]
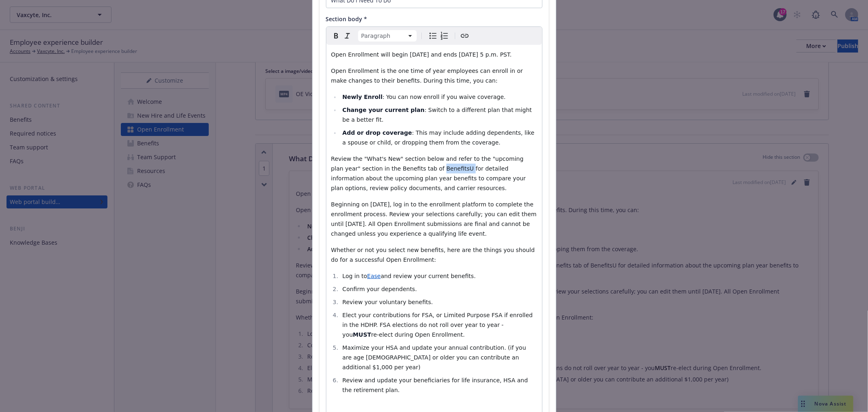
drag, startPoint x: 402, startPoint y: 180, endPoint x: 426, endPoint y: 180, distance: 24.4
click at [426, 180] on span "Review the "What's New" section below and refer to the "upcoming plan year" sec…" at bounding box center [429, 174] width 197 height 36
click at [418, 180] on span "Review the "What's New" section below and refer to the "upcoming plan year" sec…" at bounding box center [429, 174] width 197 height 36
drag, startPoint x: 399, startPoint y: 215, endPoint x: 364, endPoint y: 213, distance: 35.4
click at [364, 213] on span "Beginning on November 6th, log in to the enrollment platform to complete the en…" at bounding box center [435, 219] width 208 height 36
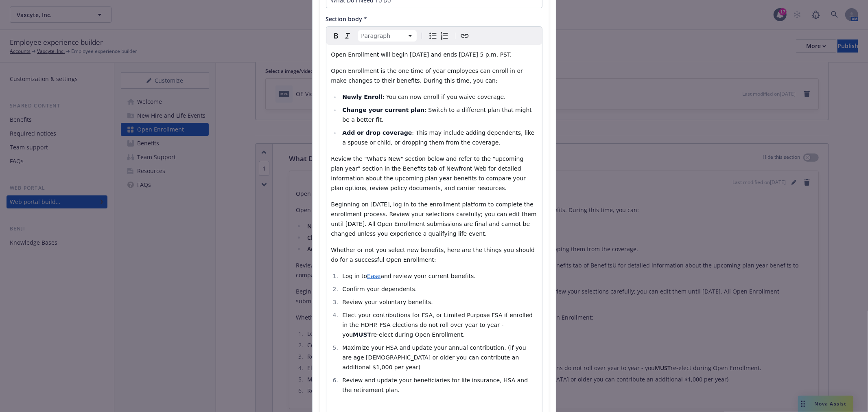
click at [362, 232] on span "Beginning on October 27th, log in to the enrollment platform to complete the en…" at bounding box center [435, 219] width 208 height 36
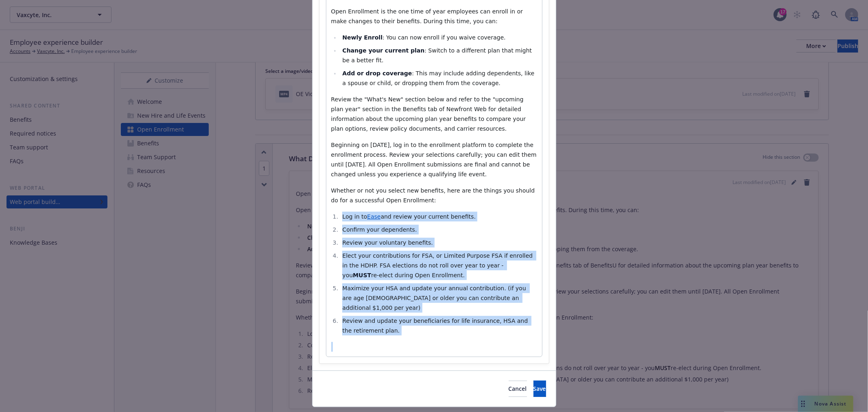
scroll to position [171, 0]
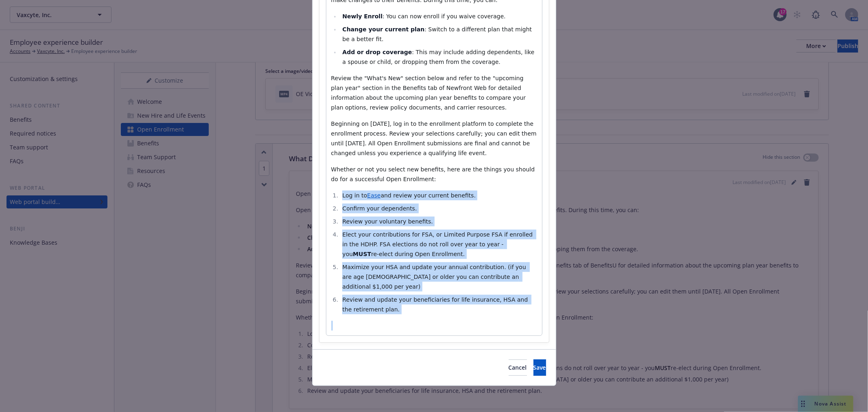
drag, startPoint x: 329, startPoint y: 284, endPoint x: 446, endPoint y: 332, distance: 126.2
click at [446, 332] on div "Open Enrollment will begin October 27th, 2025 and ends November 7th, 2025, at 5…" at bounding box center [435, 149] width 216 height 371
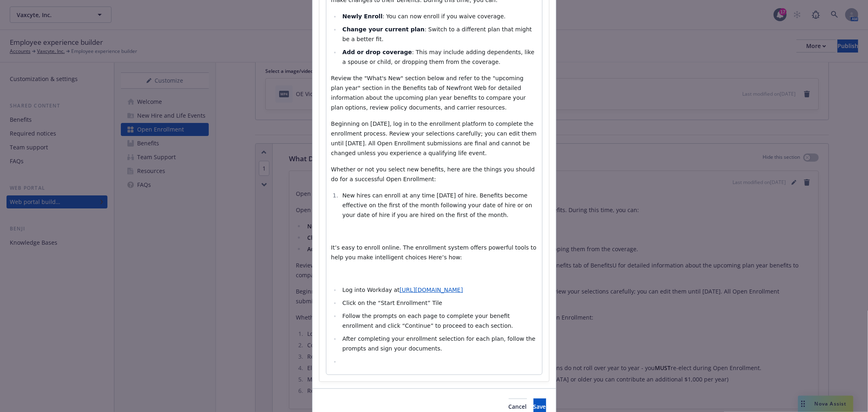
select select "paragraph"
click at [353, 278] on p "​" at bounding box center [434, 274] width 206 height 10
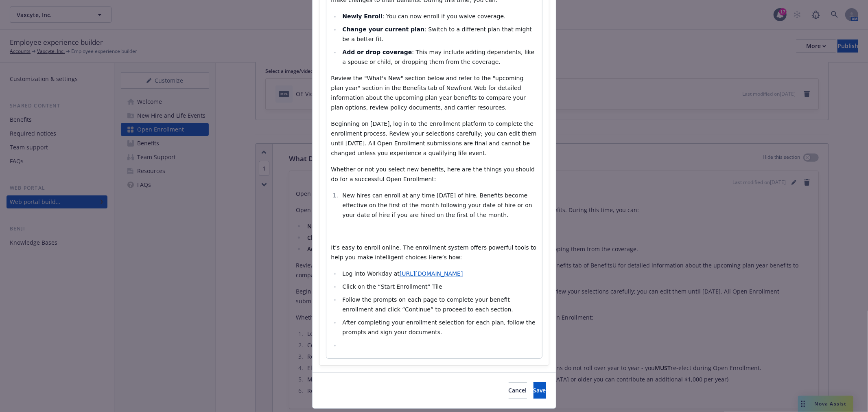
drag, startPoint x: 465, startPoint y: 225, endPoint x: 327, endPoint y: 204, distance: 139.2
click at [327, 204] on div "Open Enrollment will begin October 27th, 2025 and ends November 7th, 2025, at 5…" at bounding box center [435, 161] width 216 height 394
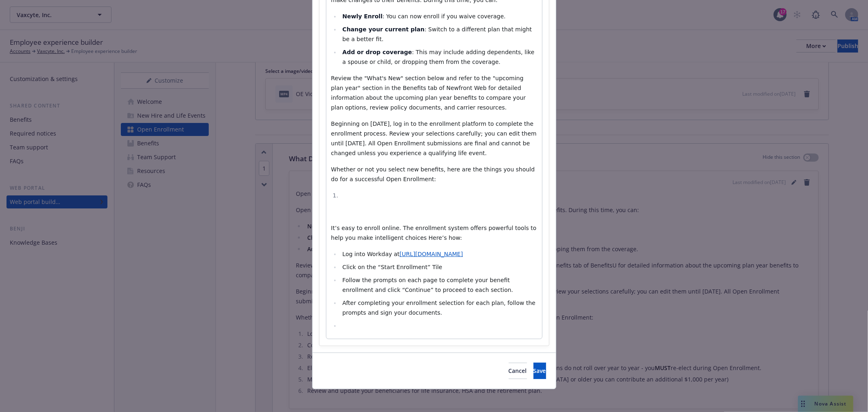
select select "paragraph"
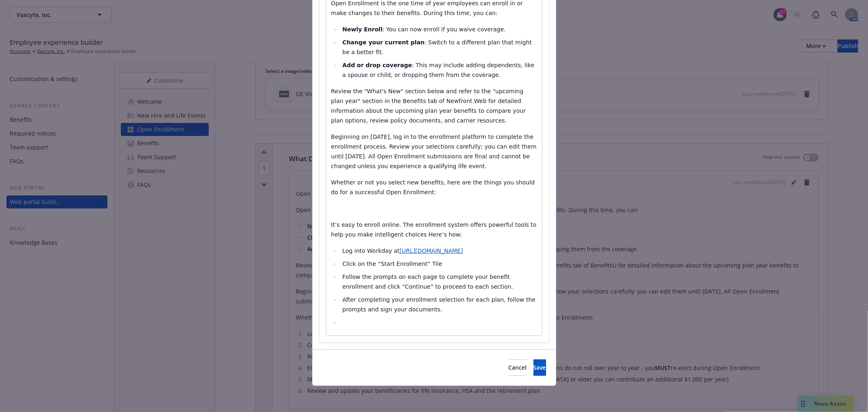
scroll to position [168, 0]
click at [346, 209] on p "​" at bounding box center [434, 209] width 206 height 10
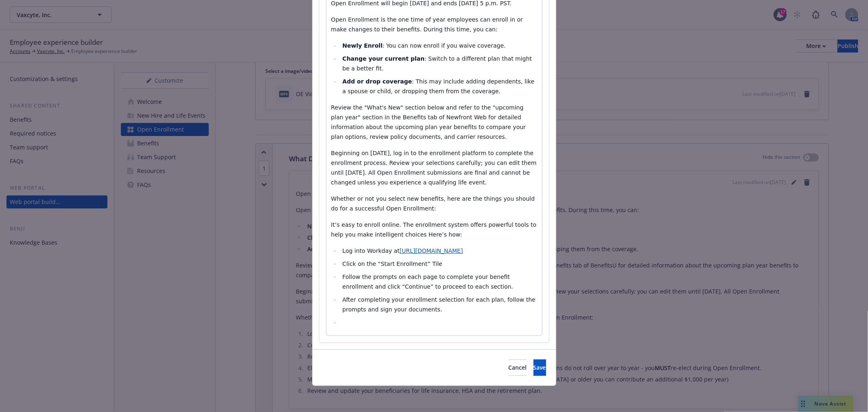
select select
click at [346, 326] on li "​" at bounding box center [438, 323] width 197 height 10
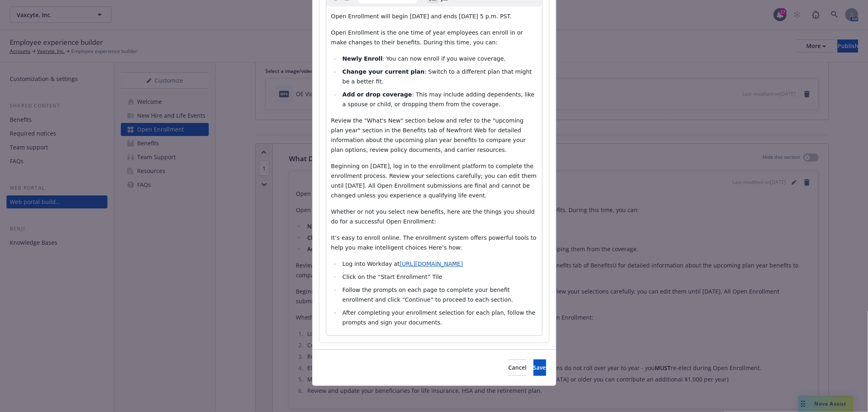
scroll to position [138, 0]
click at [372, 275] on span "Click on the “Start Enrollment” Tile​" at bounding box center [392, 277] width 100 height 7
click at [409, 278] on li "Start your Enrollment” Tile​" at bounding box center [438, 277] width 197 height 10
click at [534, 366] on span "Save" at bounding box center [540, 368] width 13 height 8
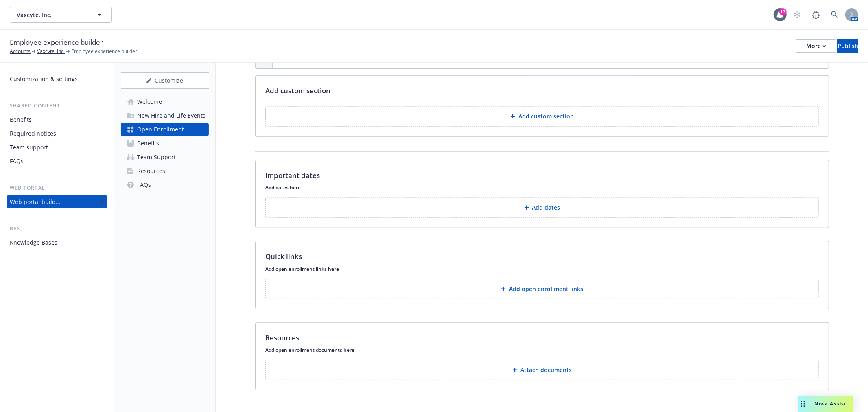
scroll to position [588, 0]
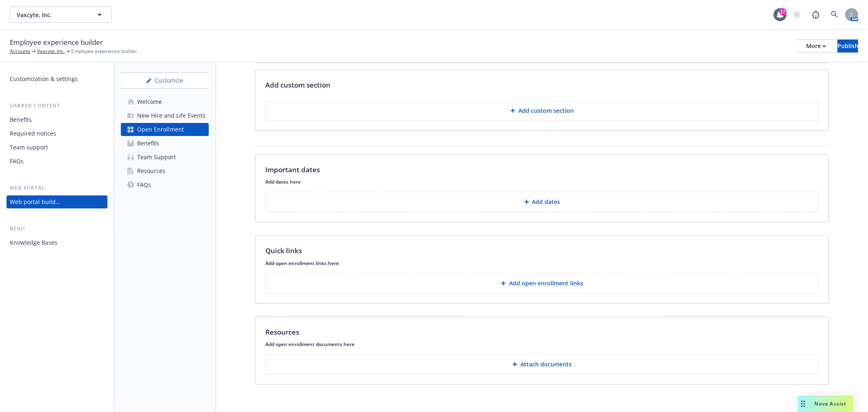
click at [518, 283] on p "Add open enrollment links" at bounding box center [546, 283] width 74 height 8
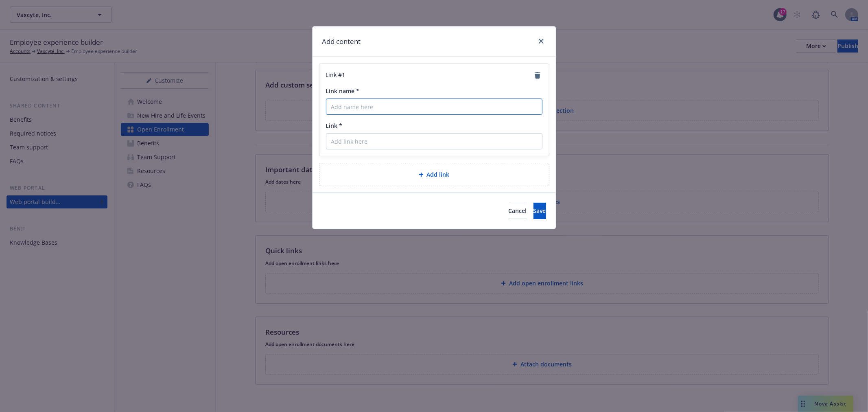
click at [353, 105] on input "Link name *" at bounding box center [434, 107] width 217 height 16
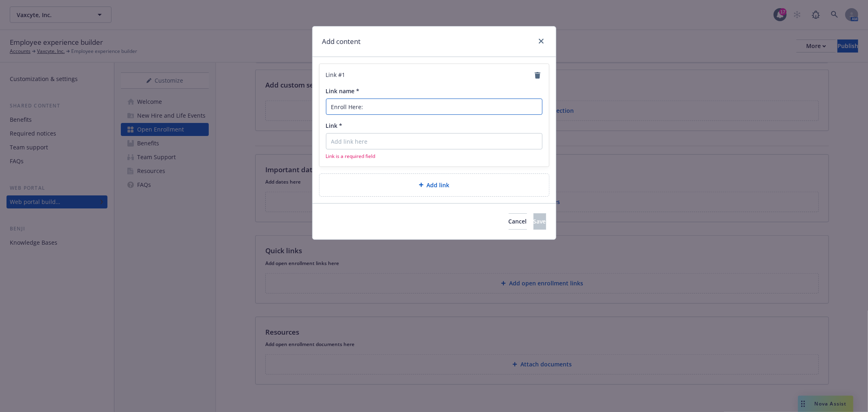
type input "Enroll Here:"
click at [361, 142] on input "Link *" at bounding box center [434, 141] width 217 height 16
paste input "https://wd501.myworkday.com/vaxcyte/d/home.htmld"
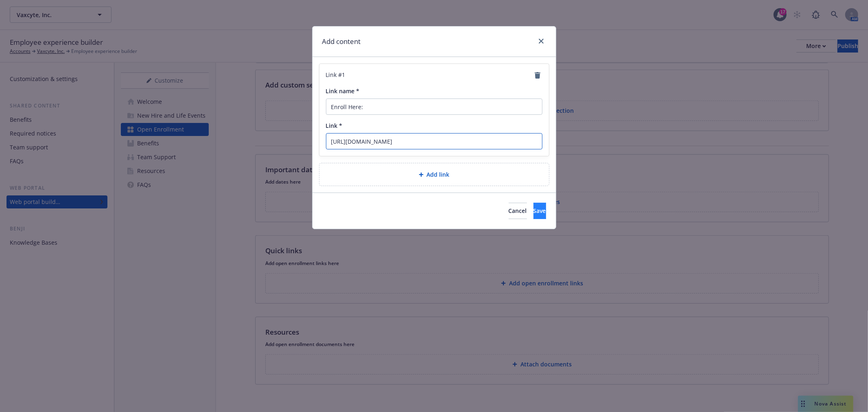
type input "https://wd501.myworkday.com/vaxcyte/d/home.htmld"
click at [534, 213] on span "Save" at bounding box center [540, 211] width 13 height 8
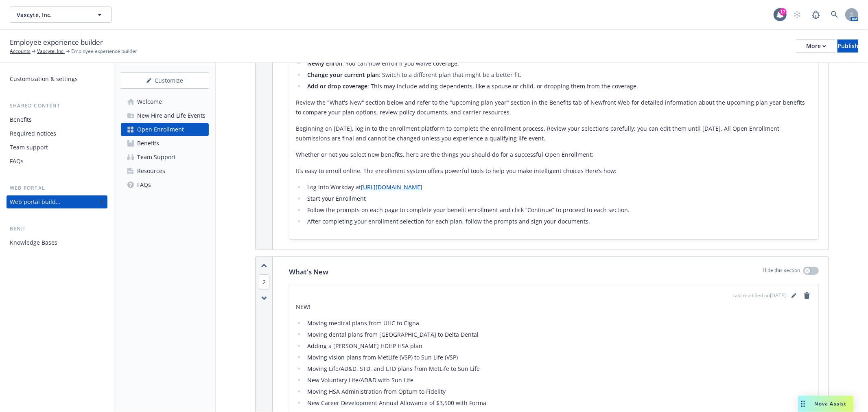
scroll to position [181, 0]
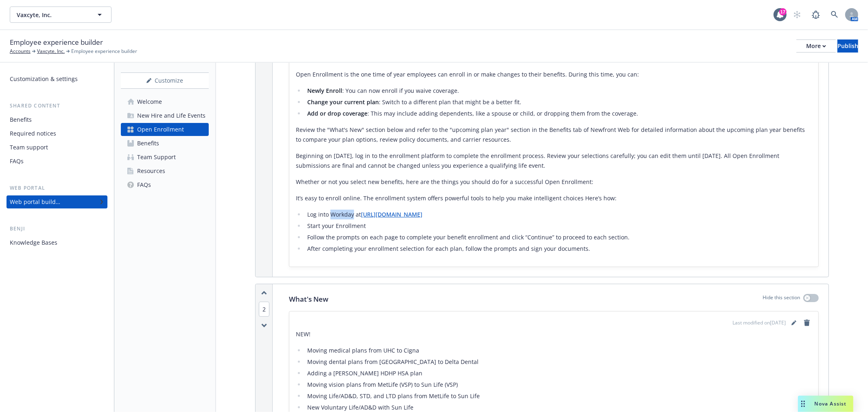
drag, startPoint x: 331, startPoint y: 212, endPoint x: 354, endPoint y: 213, distance: 23.6
click at [354, 213] on li "Log into Workday at https://wd501.myworkday.com/vaxcyte/d/home.htmld ​" at bounding box center [558, 215] width 507 height 10
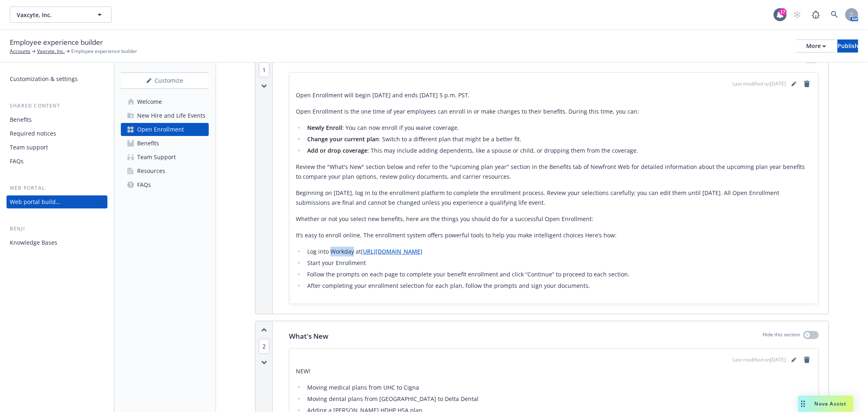
scroll to position [90, 0]
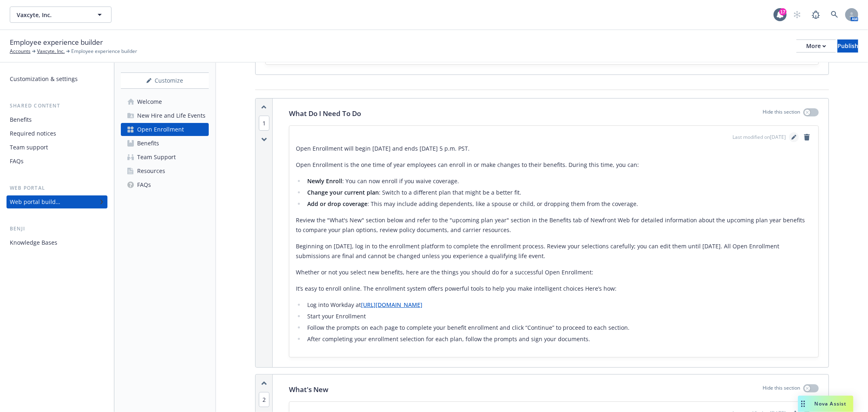
click at [792, 136] on icon "editPencil" at bounding box center [794, 137] width 5 height 5
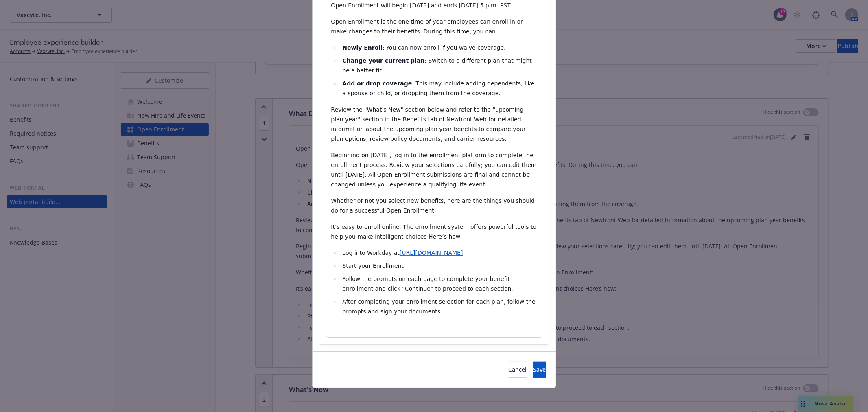
scroll to position [151, 0]
select select
drag, startPoint x: 361, startPoint y: 251, endPoint x: 376, endPoint y: 251, distance: 15.5
click at [376, 251] on span "Log into Workday at" at bounding box center [370, 251] width 57 height 7
click at [370, 251] on span "Log into Workday at" at bounding box center [370, 251] width 57 height 7
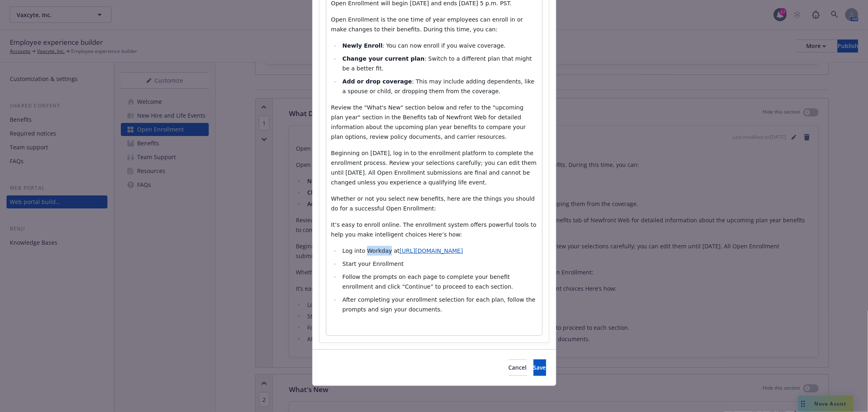
drag, startPoint x: 363, startPoint y: 250, endPoint x: 384, endPoint y: 251, distance: 21.2
click at [384, 251] on span "Log into Workday at" at bounding box center [370, 251] width 57 height 7
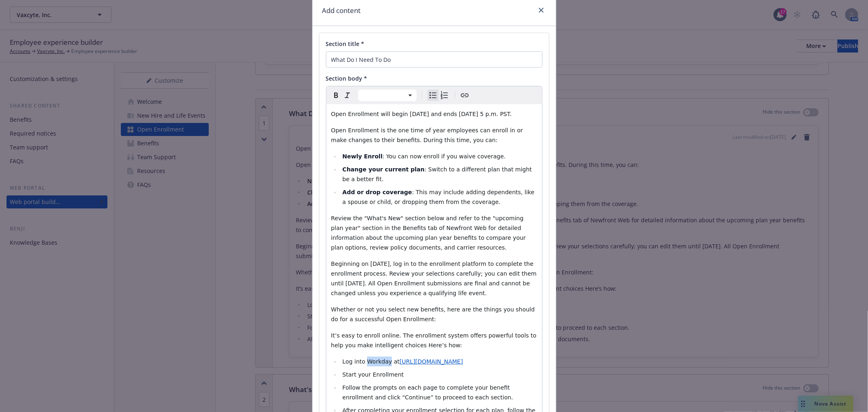
scroll to position [0, 0]
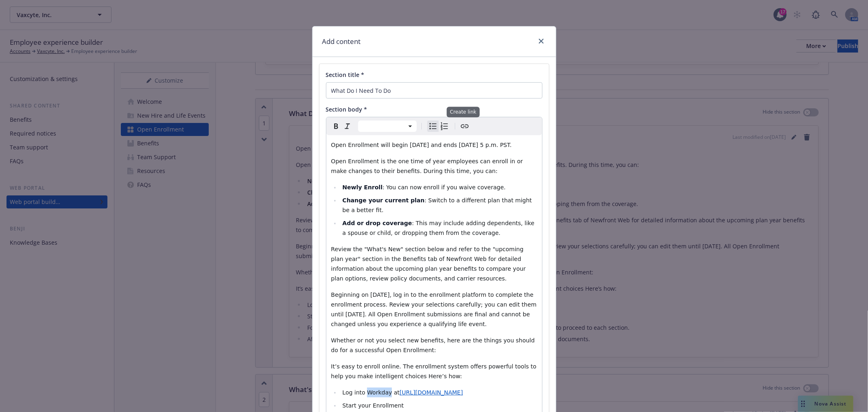
click at [462, 125] on icon "Create link" at bounding box center [465, 126] width 10 height 10
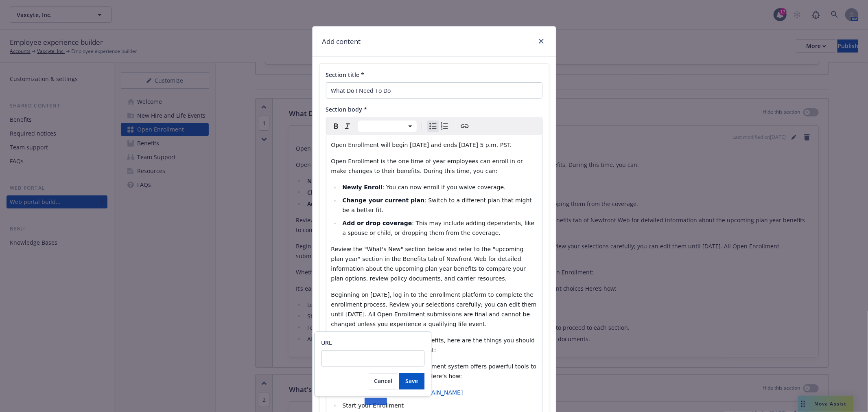
click at [357, 352] on input "URL" at bounding box center [372, 358] width 103 height 16
type input "https://wd501.myworkday.com/vaxcyte/d/home.htmld"
click at [410, 383] on span "Save" at bounding box center [411, 381] width 13 height 8
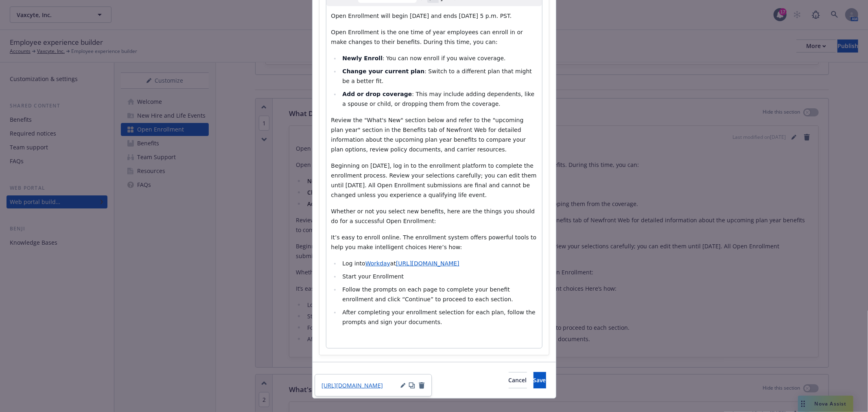
scroll to position [136, 0]
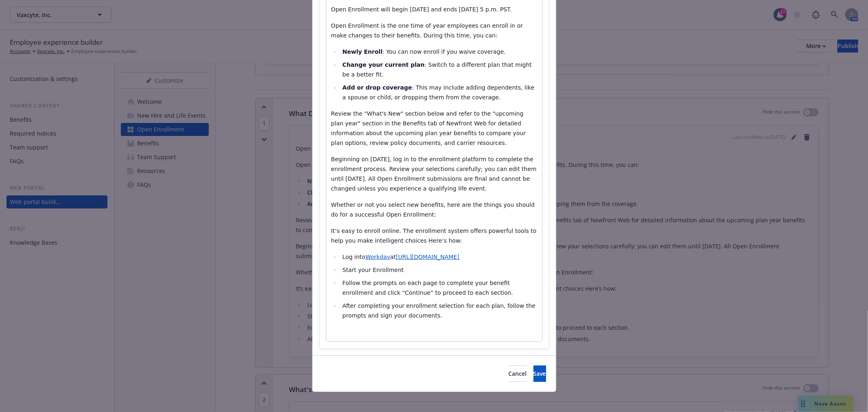
click at [390, 260] on span "at" at bounding box center [393, 257] width 6 height 7
click at [355, 260] on span "Log into" at bounding box center [353, 257] width 23 height 7
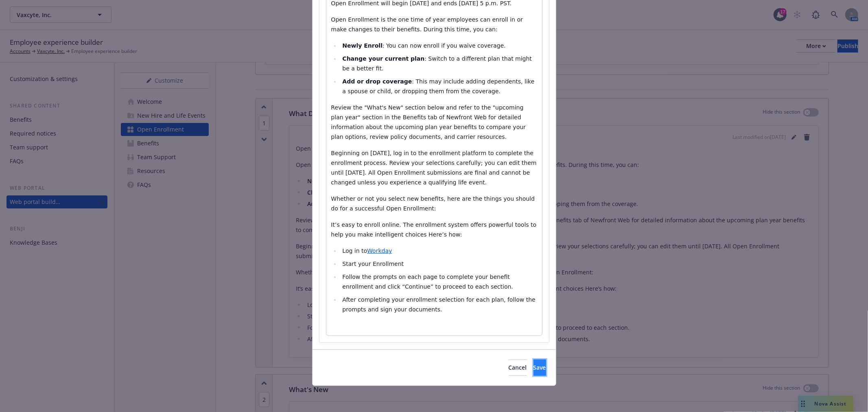
click at [534, 367] on span "Save" at bounding box center [540, 368] width 13 height 8
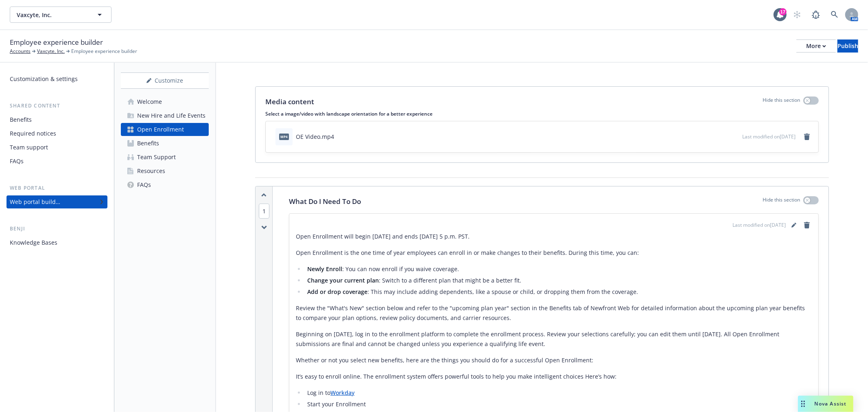
scroll to position [0, 0]
click at [838, 46] on div "Publish" at bounding box center [848, 46] width 21 height 12
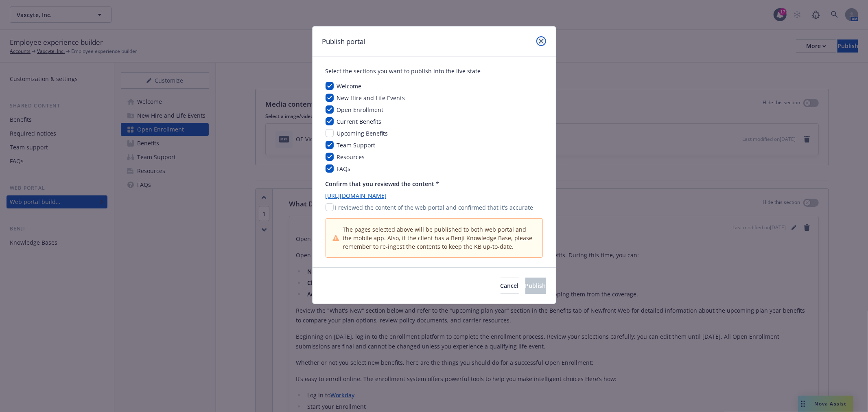
click at [540, 43] on icon "close" at bounding box center [541, 41] width 5 height 5
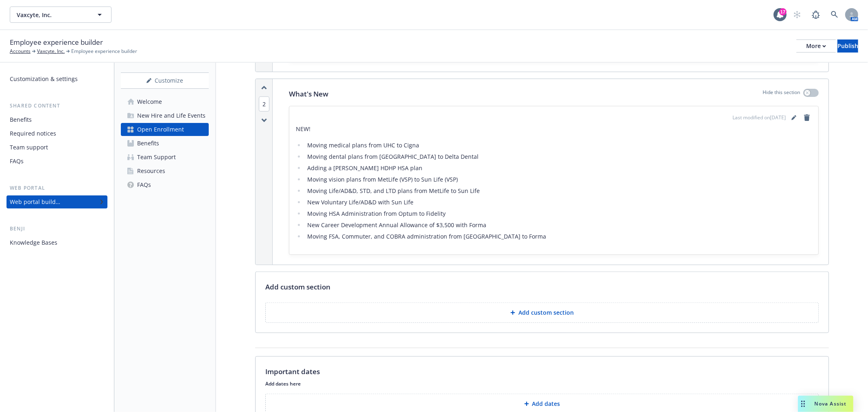
scroll to position [362, 0]
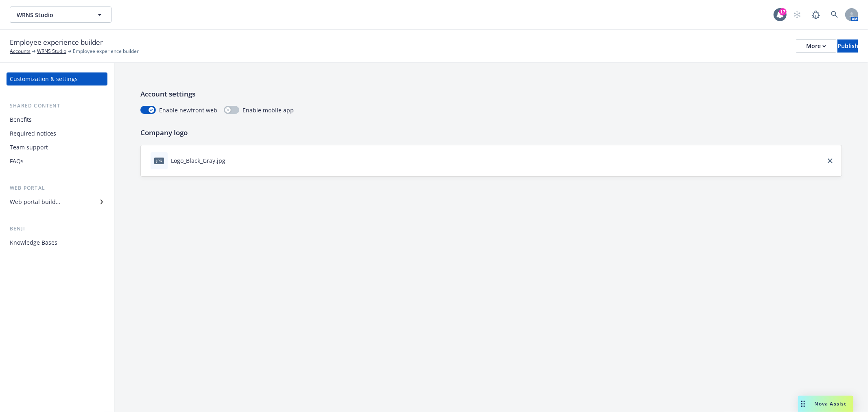
click at [25, 120] on div "Benefits" at bounding box center [21, 119] width 22 height 13
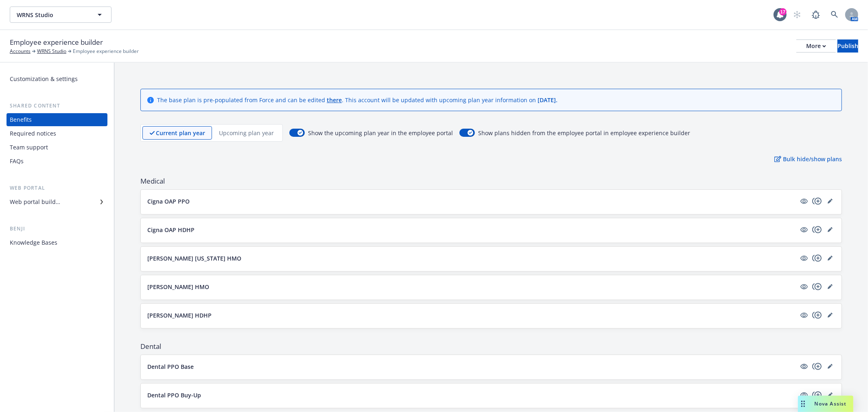
click at [342, 200] on button "Cigna OAP PPO" at bounding box center [471, 201] width 649 height 9
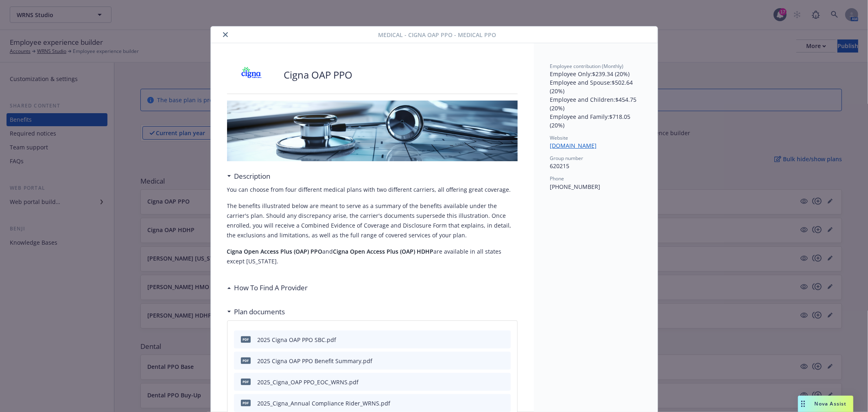
click at [223, 35] on icon "close" at bounding box center [225, 34] width 5 height 5
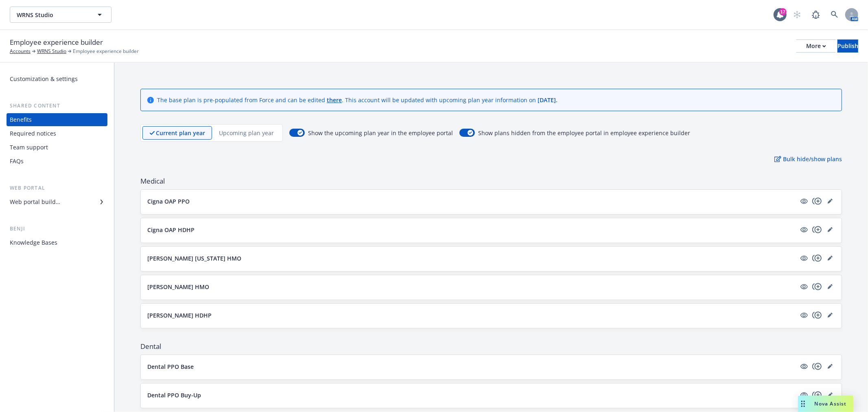
click at [257, 131] on p "Upcoming plan year" at bounding box center [246, 133] width 55 height 9
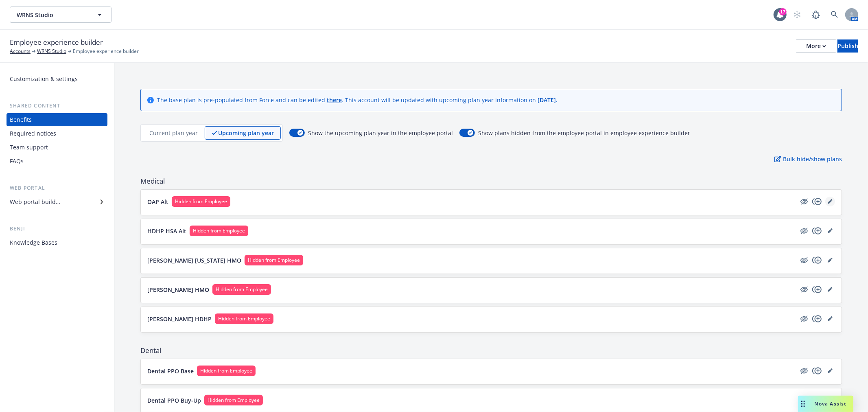
click at [828, 201] on icon "editPencil" at bounding box center [830, 202] width 4 height 4
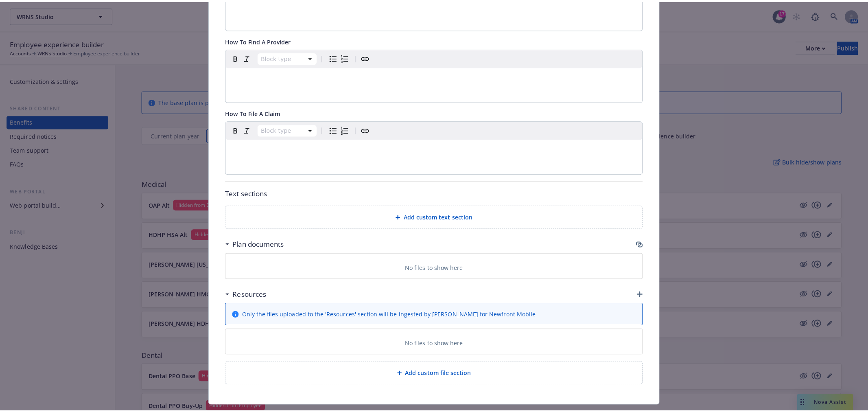
scroll to position [231, 0]
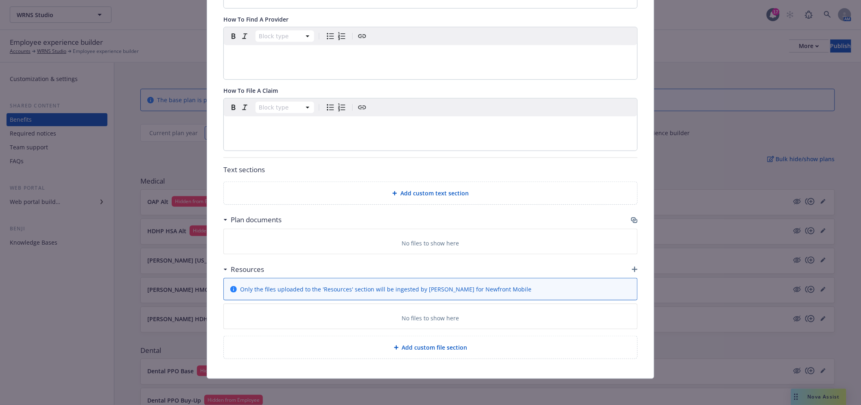
click at [634, 215] on div "Fields that are left empty won't be displayed to the client Custom carrier cont…" at bounding box center [430, 98] width 447 height 559
click at [633, 219] on icon "button" at bounding box center [635, 221] width 5 height 4
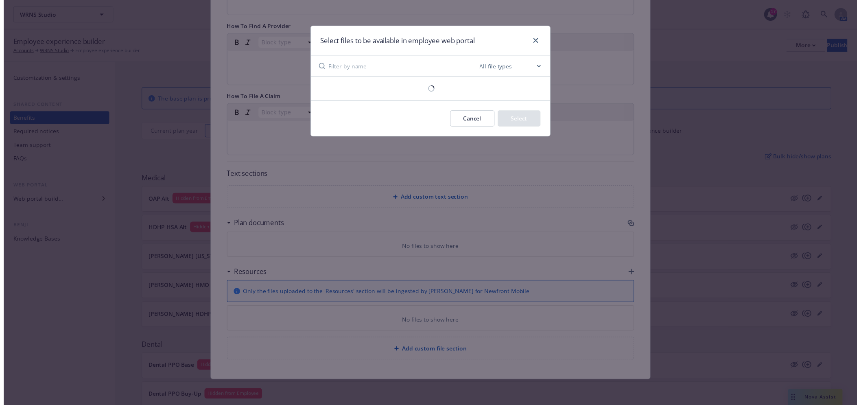
scroll to position [224, 0]
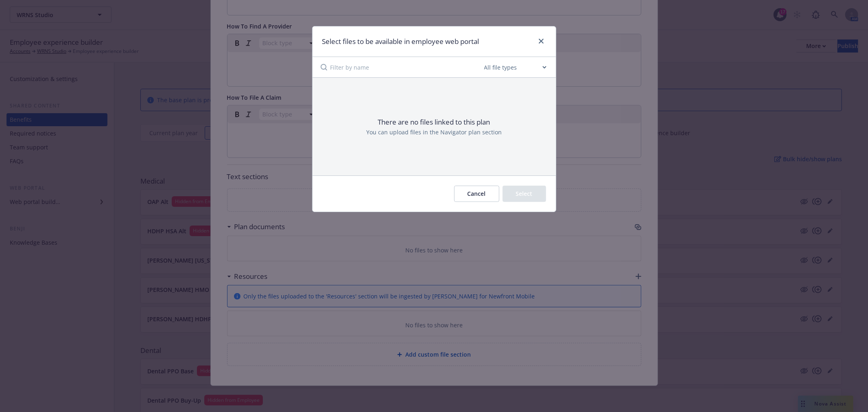
click at [481, 193] on button "Cancel" at bounding box center [476, 194] width 45 height 16
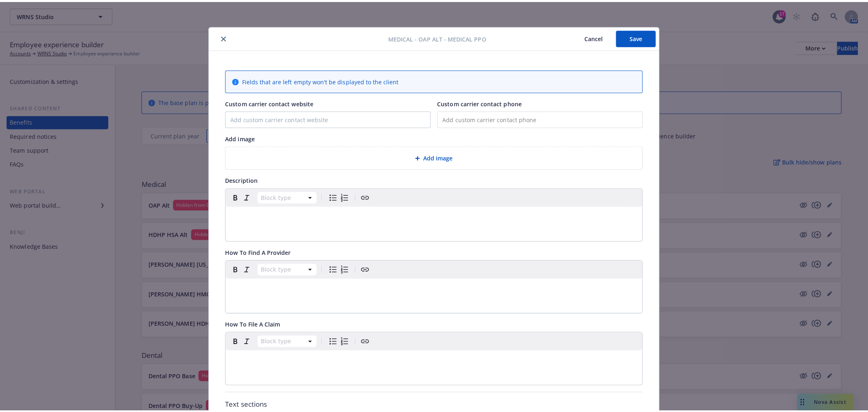
scroll to position [0, 0]
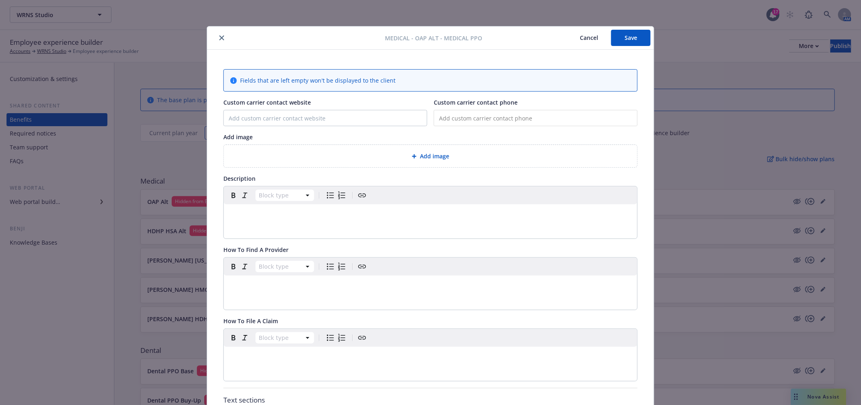
click at [211, 37] on div at bounding box center [297, 38] width 175 height 10
click at [219, 37] on icon "close" at bounding box center [221, 37] width 5 height 5
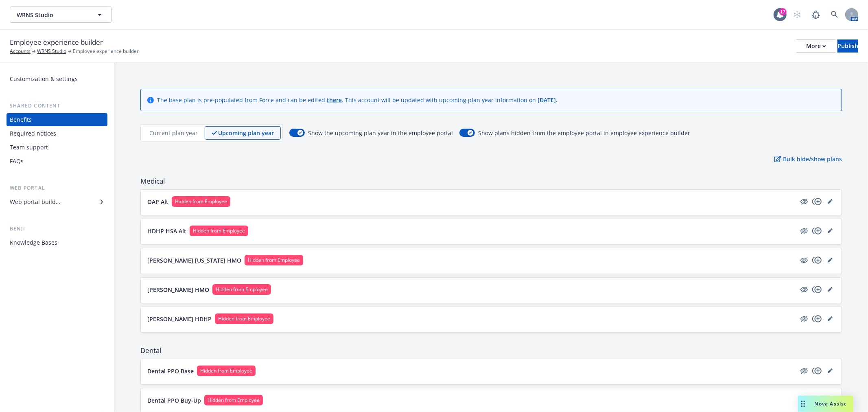
click at [53, 201] on div "Web portal builder" at bounding box center [35, 201] width 50 height 13
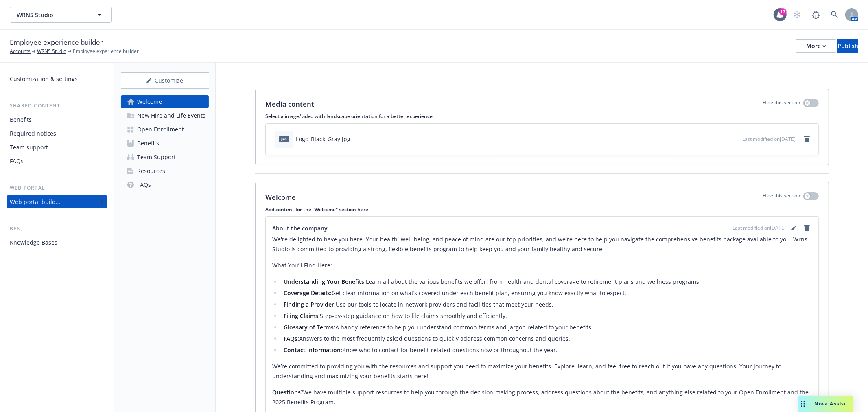
click at [163, 129] on div "Open Enrollment" at bounding box center [160, 129] width 47 height 13
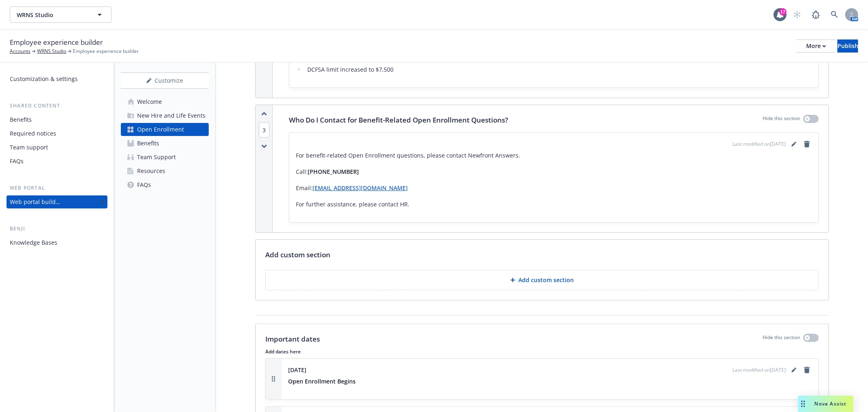
scroll to position [373, 0]
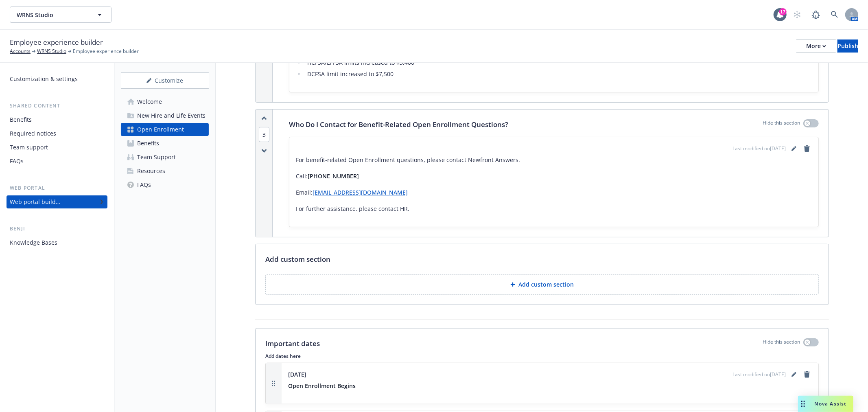
click at [21, 118] on div "Benefits" at bounding box center [21, 119] width 22 height 13
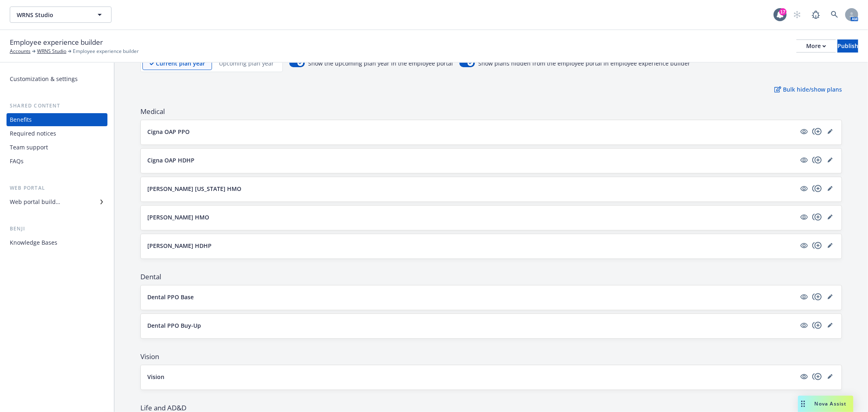
scroll to position [90, 0]
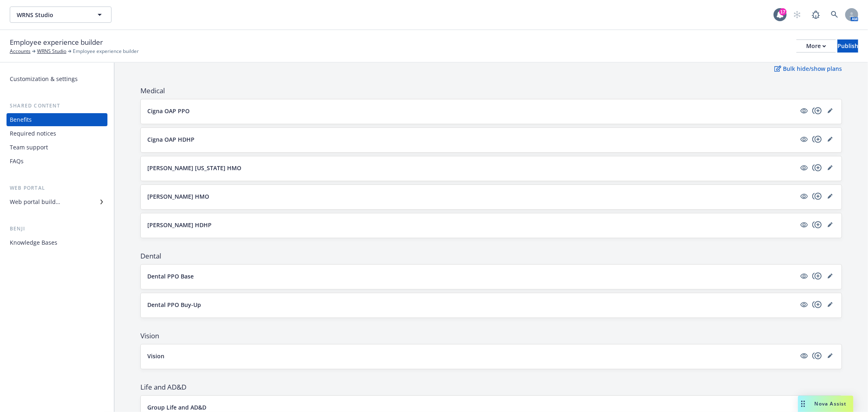
click at [245, 168] on button "[PERSON_NAME] [US_STATE] HMO" at bounding box center [471, 168] width 649 height 9
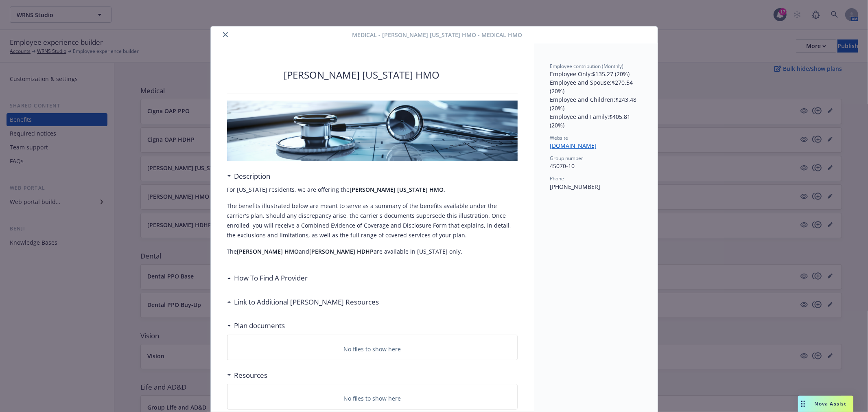
scroll to position [24, 0]
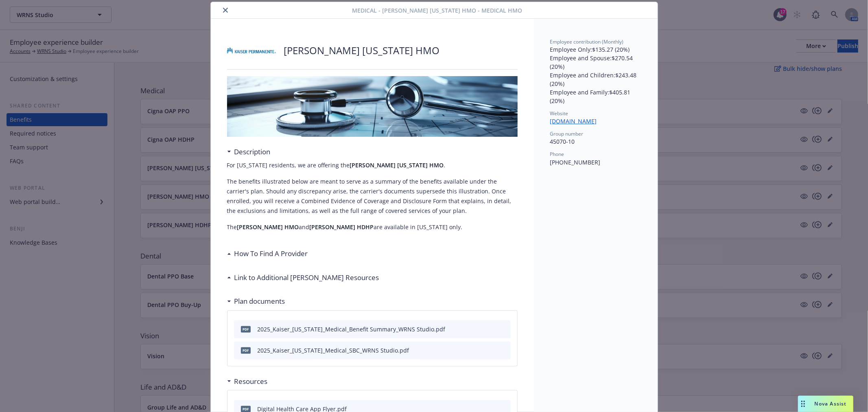
click at [223, 10] on icon "close" at bounding box center [225, 10] width 5 height 5
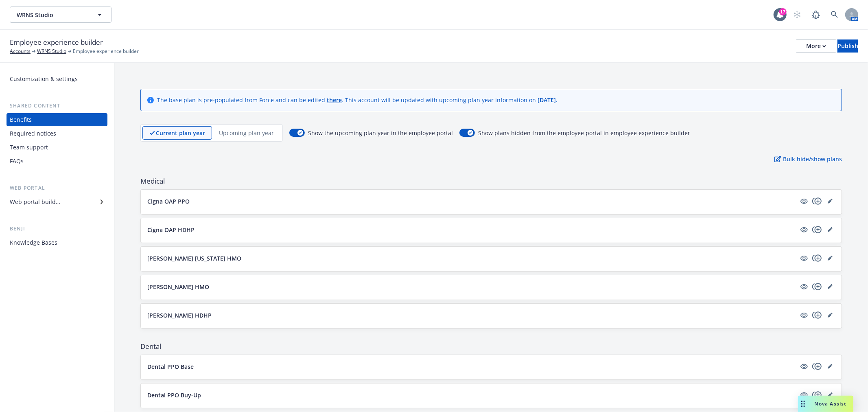
click at [256, 132] on p "Upcoming plan year" at bounding box center [246, 133] width 55 height 9
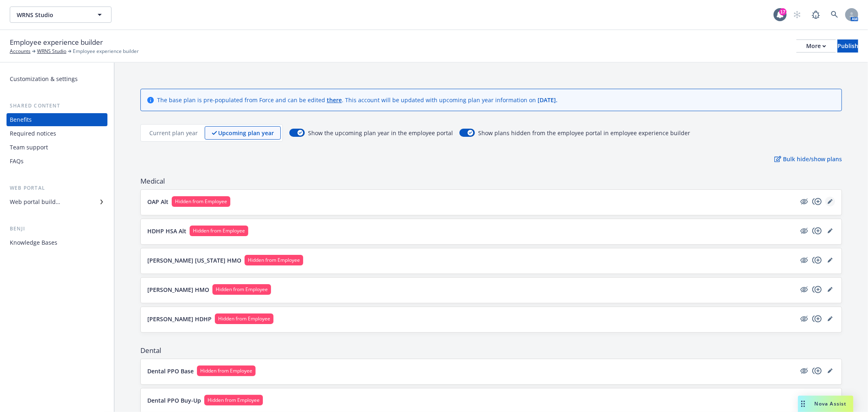
click at [828, 200] on icon "editPencil" at bounding box center [830, 201] width 5 height 5
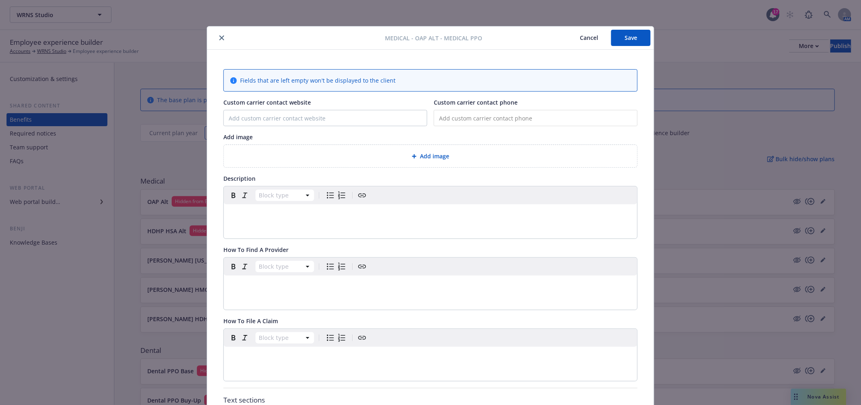
click at [219, 35] on button "close" at bounding box center [222, 38] width 10 height 10
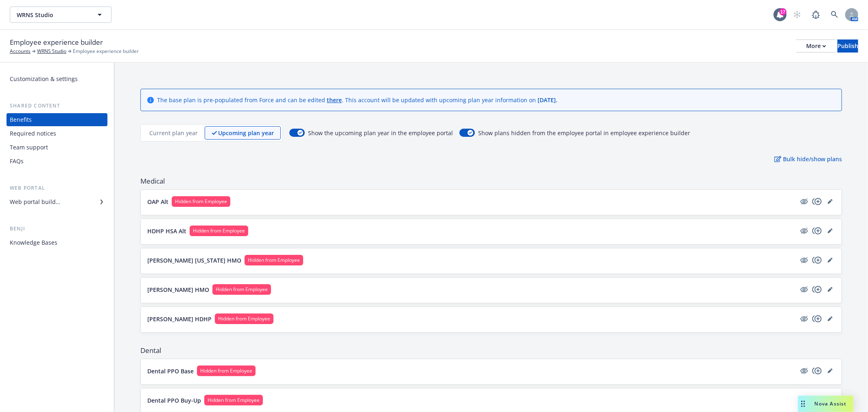
click at [176, 133] on p "Current plan year" at bounding box center [173, 133] width 48 height 9
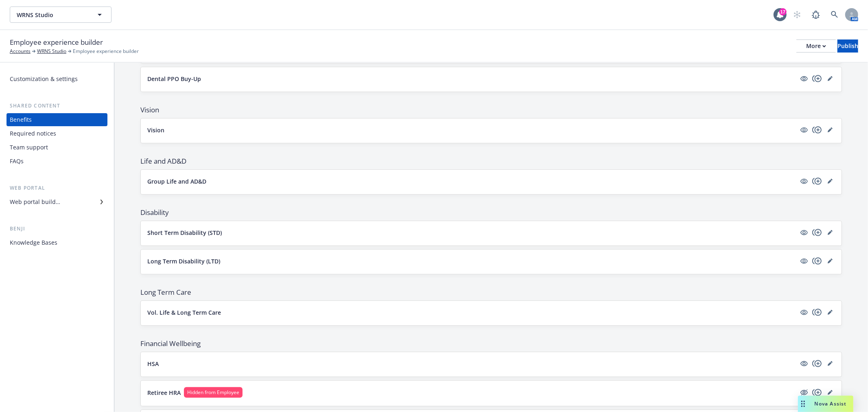
scroll to position [362, 0]
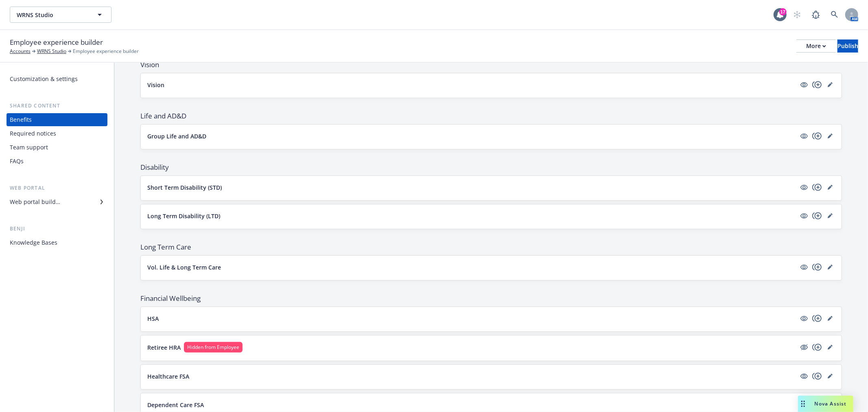
click at [368, 193] on div "Short Term Disability (STD)" at bounding box center [491, 187] width 688 height 11
click at [382, 184] on button "Short Term Disability (STD)" at bounding box center [471, 187] width 649 height 9
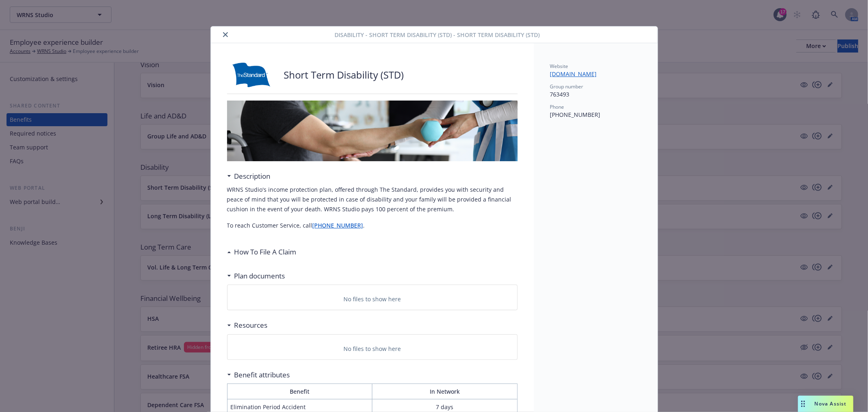
scroll to position [24, 0]
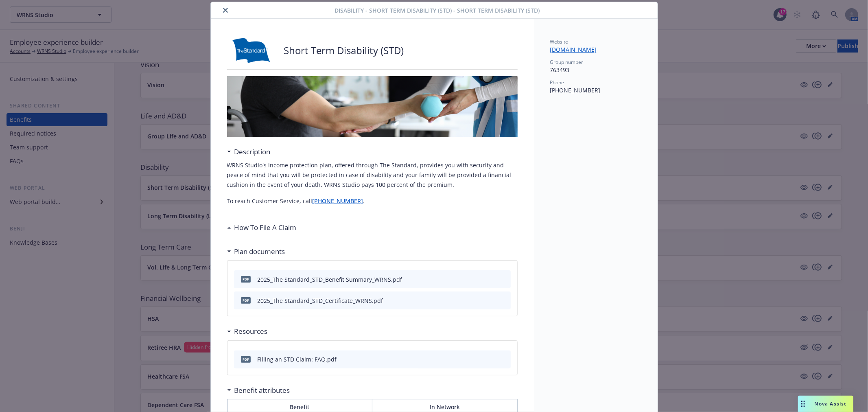
click at [223, 8] on icon "close" at bounding box center [225, 10] width 5 height 5
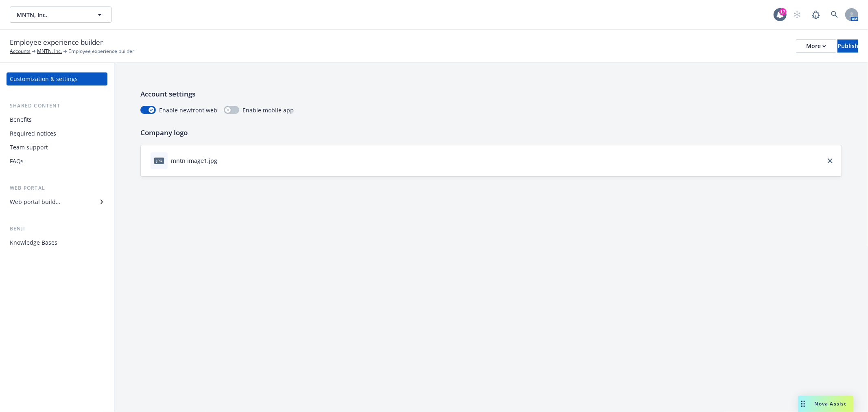
click at [46, 122] on div "Benefits" at bounding box center [57, 119] width 94 height 13
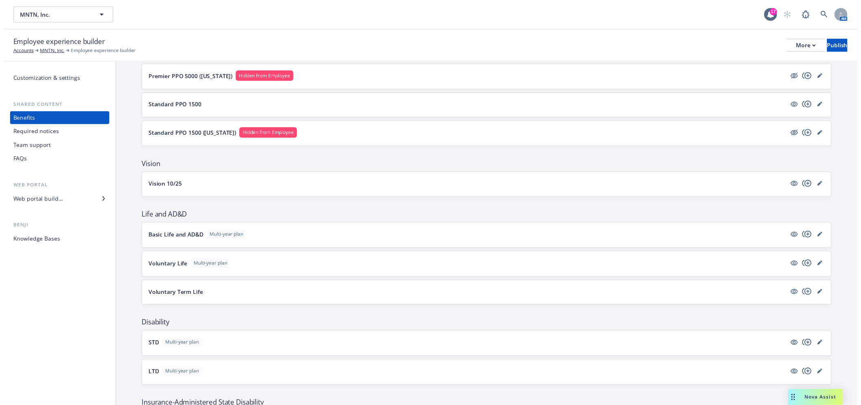
scroll to position [452, 0]
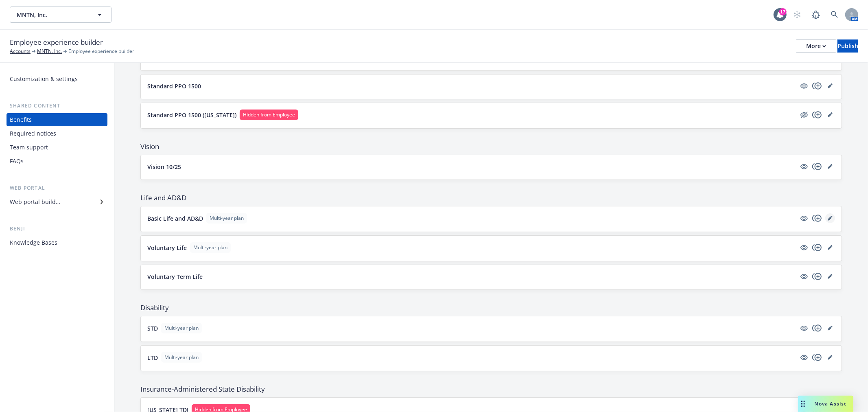
click at [826, 218] on link "editPencil" at bounding box center [831, 218] width 10 height 10
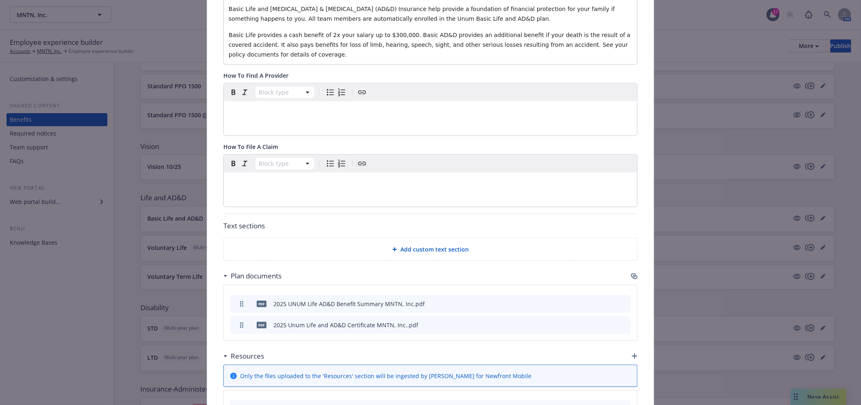
scroll to position [250, 0]
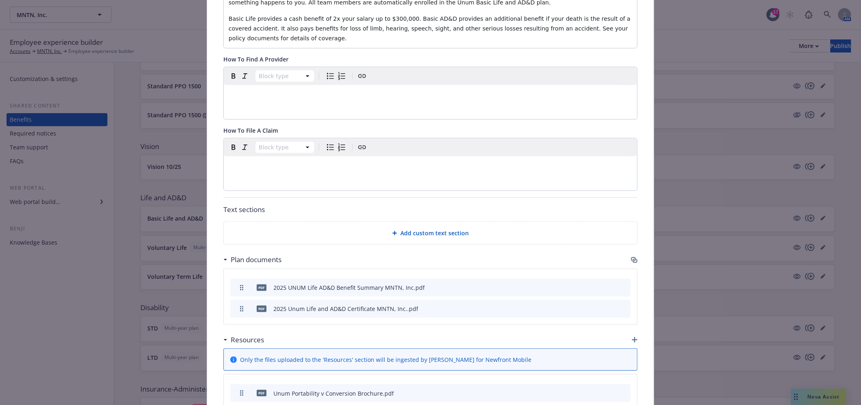
click at [631, 257] on icon "button" at bounding box center [634, 260] width 7 height 7
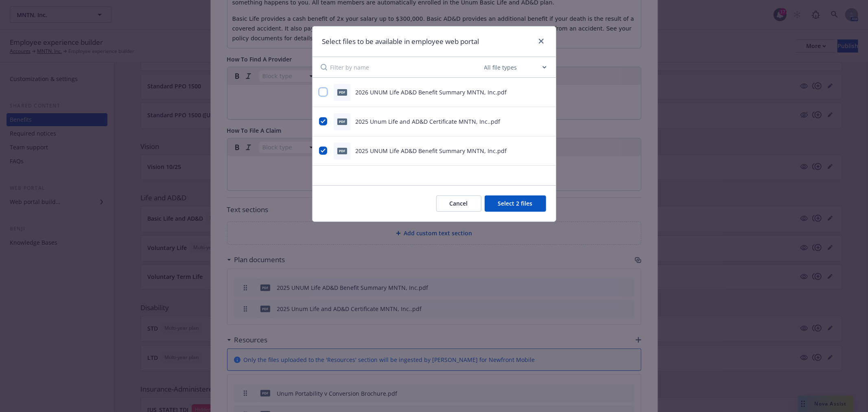
click at [322, 93] on input "checkbox" at bounding box center [323, 92] width 8 height 8
checkbox input "true"
click at [512, 202] on button "Select 3 files" at bounding box center [515, 203] width 61 height 16
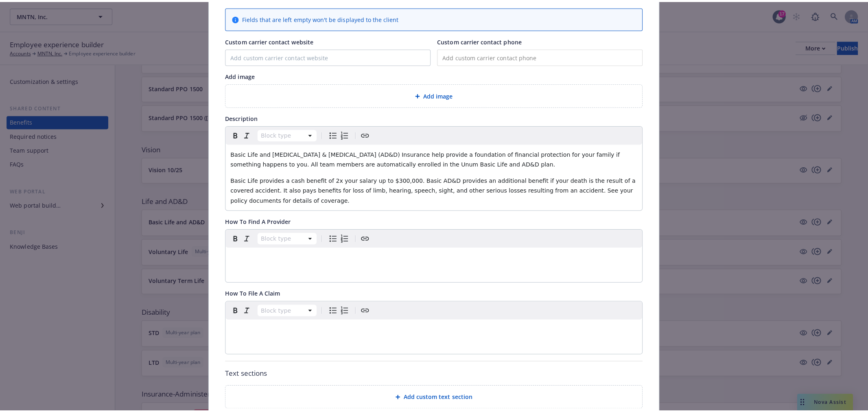
scroll to position [0, 0]
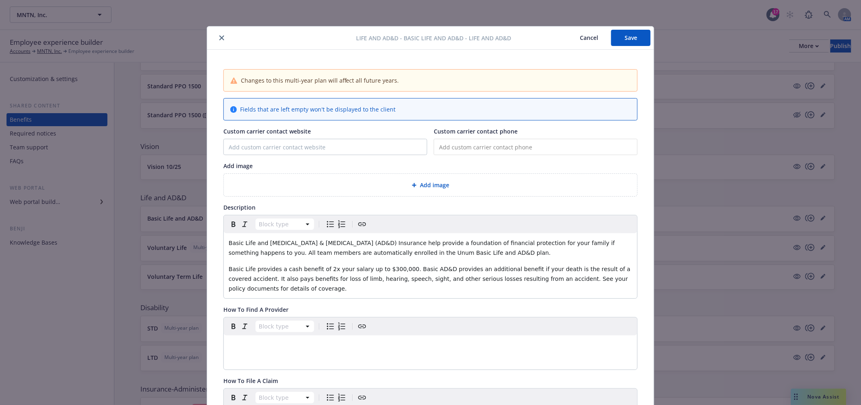
click at [621, 33] on button "Save" at bounding box center [631, 38] width 39 height 16
click at [214, 32] on div "Life and AD&D - Basic Life and AD&D - Life and AD&D Cancel Save" at bounding box center [430, 37] width 447 height 23
click at [219, 37] on icon "close" at bounding box center [221, 37] width 5 height 5
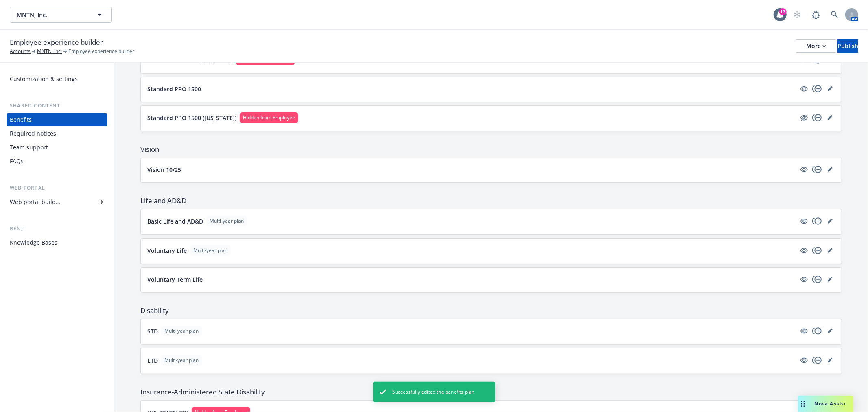
scroll to position [452, 0]
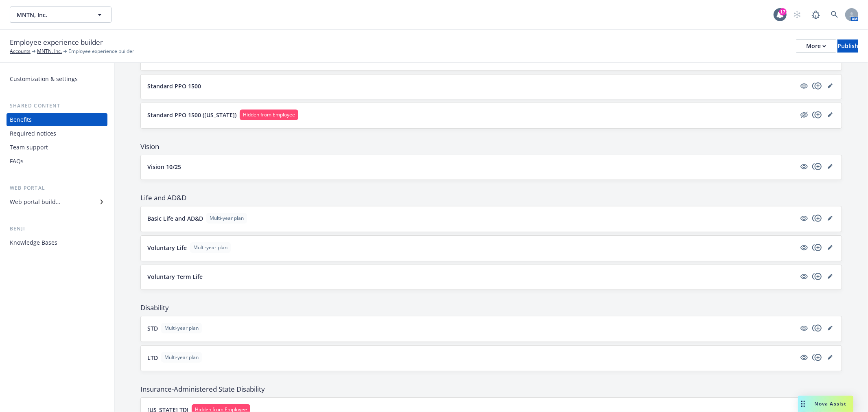
click at [316, 220] on button "Basic Life and AD&D Multi-year plan" at bounding box center [471, 218] width 649 height 11
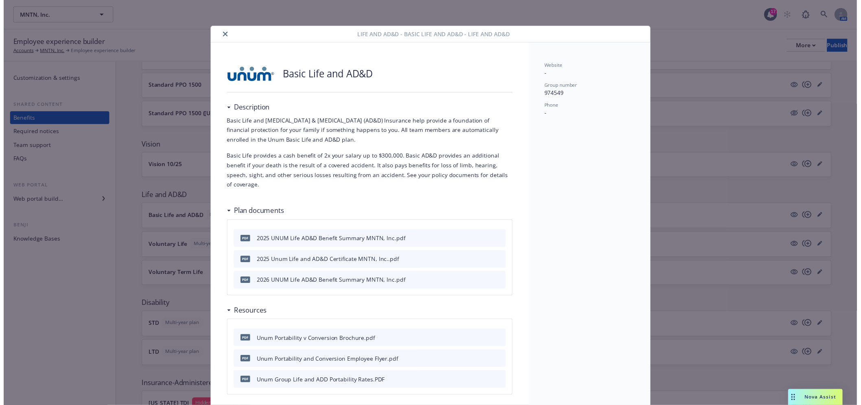
scroll to position [24, 0]
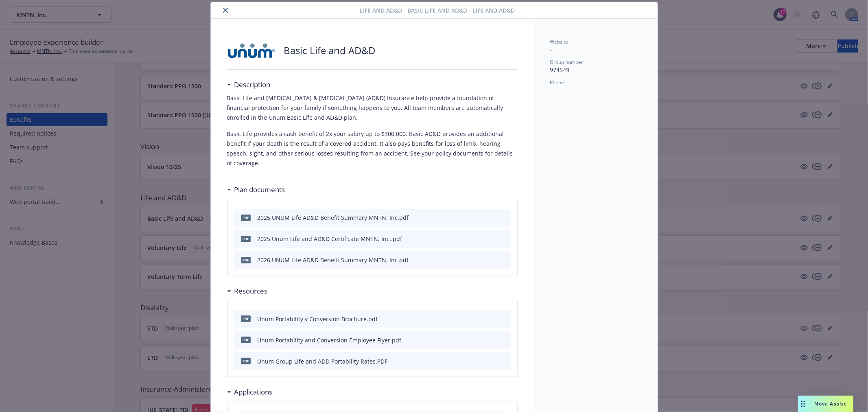
click at [221, 7] on button "close" at bounding box center [226, 10] width 10 height 10
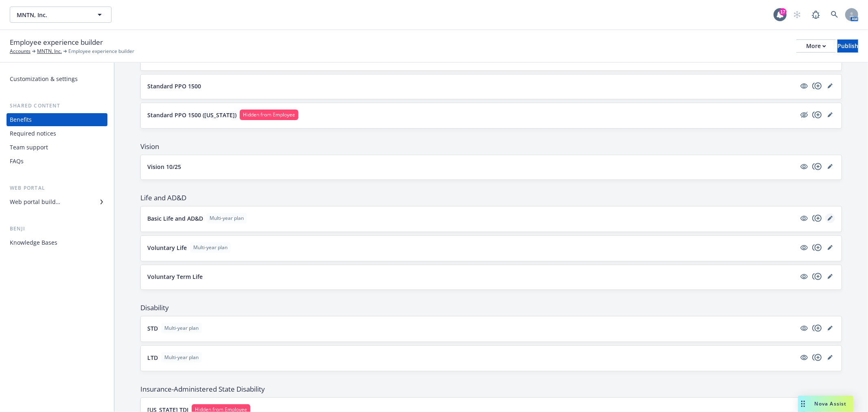
click at [826, 215] on link "editPencil" at bounding box center [831, 218] width 10 height 10
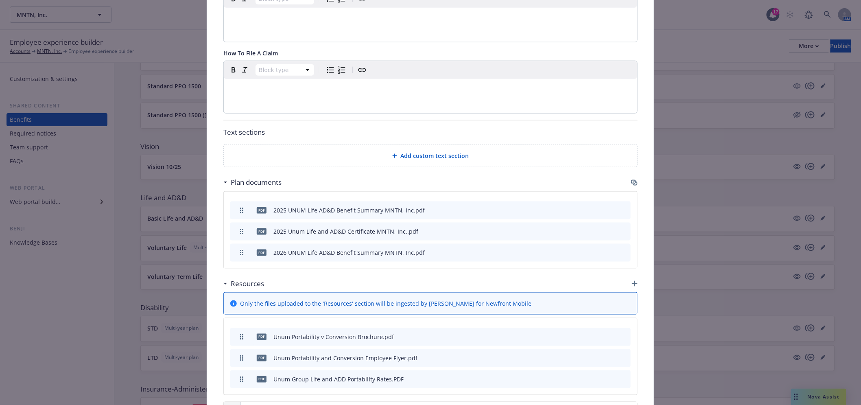
scroll to position [341, 0]
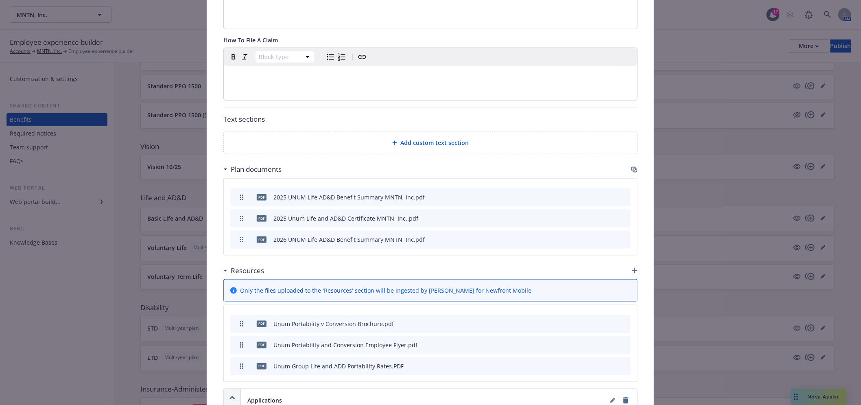
click at [621, 193] on icon "archive file" at bounding box center [624, 196] width 6 height 7
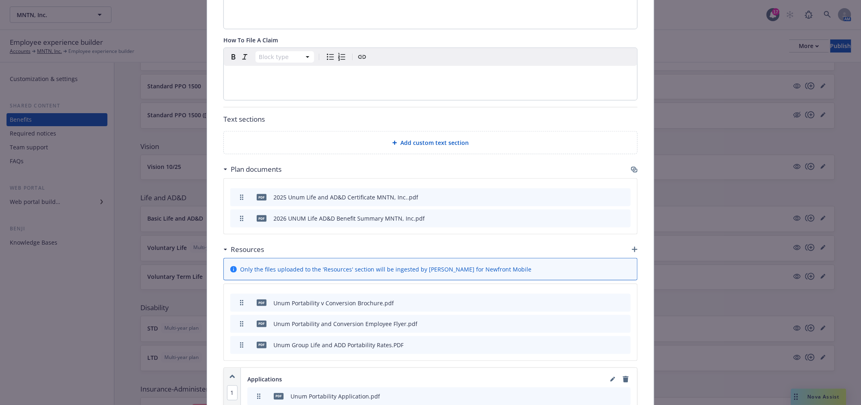
click at [633, 169] on icon "button" at bounding box center [635, 171] width 5 height 4
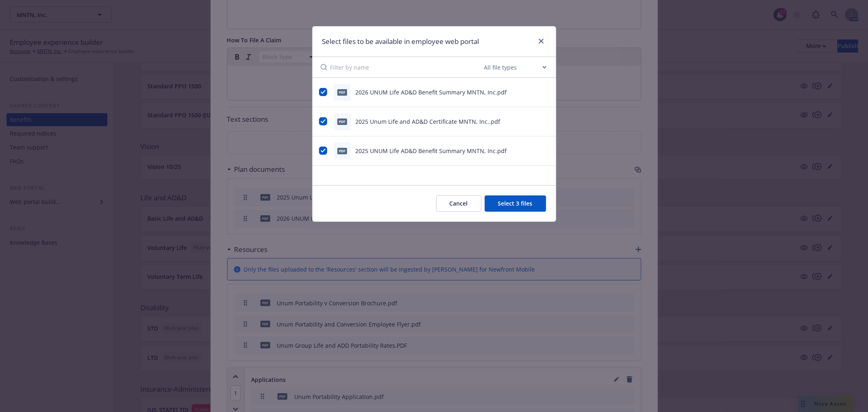
click at [463, 201] on button "Cancel" at bounding box center [458, 203] width 45 height 16
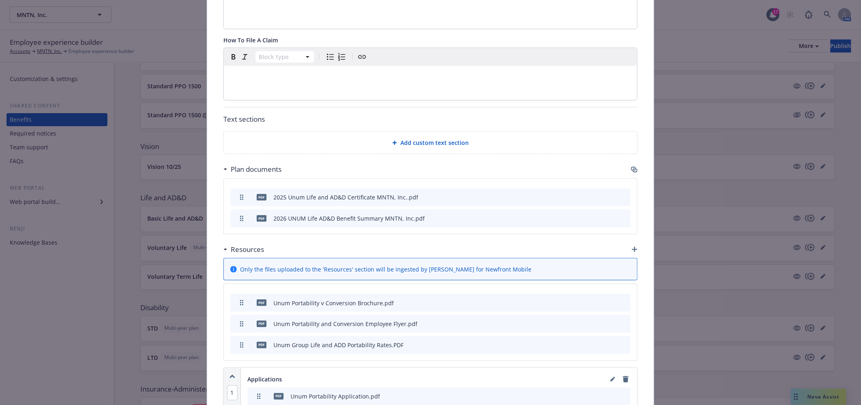
click at [631, 167] on icon "button" at bounding box center [633, 169] width 5 height 4
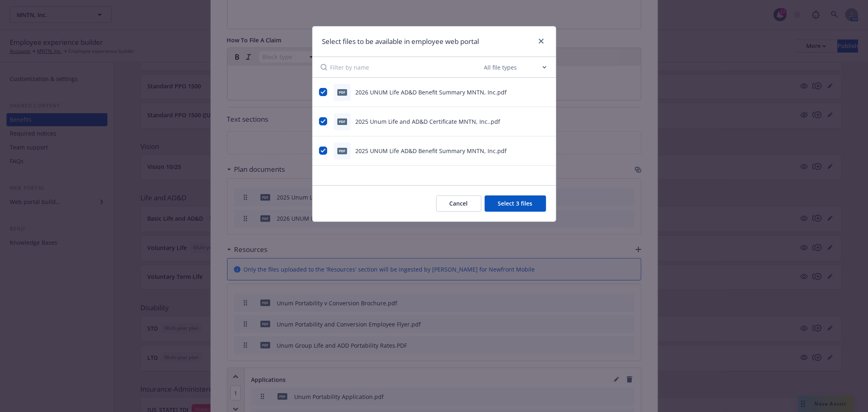
click at [509, 203] on button "Select 3 files" at bounding box center [515, 203] width 61 height 16
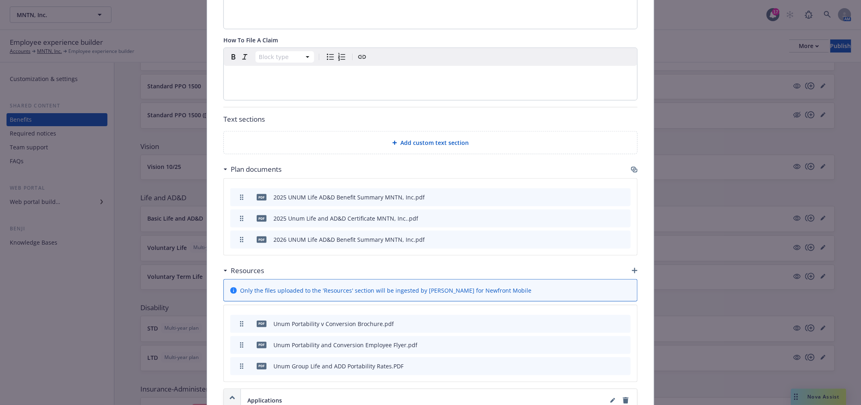
click at [620, 236] on icon "archive file" at bounding box center [623, 239] width 7 height 7
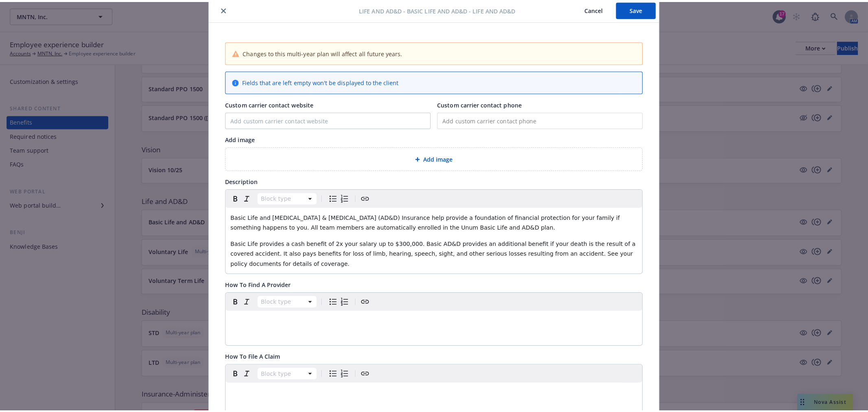
scroll to position [24, 0]
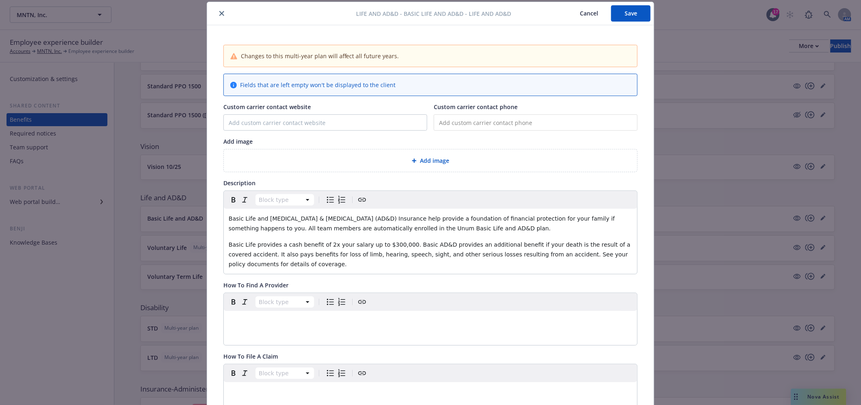
click at [619, 13] on button "Save" at bounding box center [631, 13] width 39 height 16
click at [221, 9] on div at bounding box center [283, 14] width 146 height 10
click at [218, 10] on button "close" at bounding box center [222, 14] width 10 height 10
